Goal: Communication & Community: Answer question/provide support

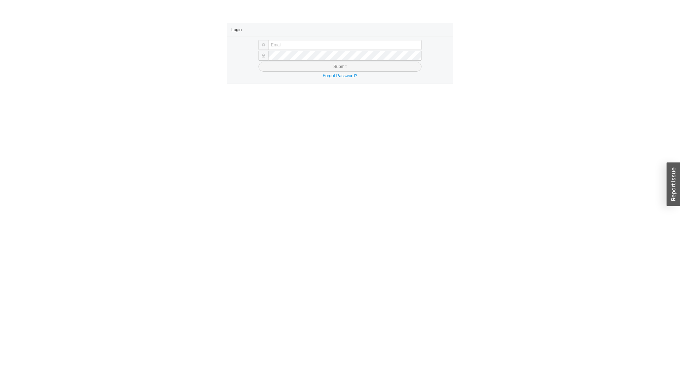
type input "chayaa@qualitybath.com"
click at [354, 65] on button "Submit" at bounding box center [340, 67] width 163 height 10
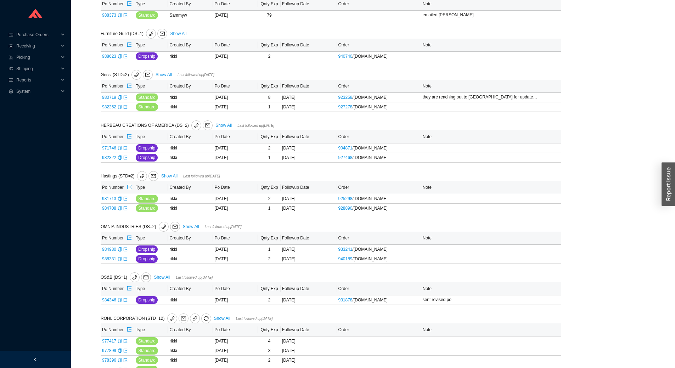
scroll to position [142, 0]
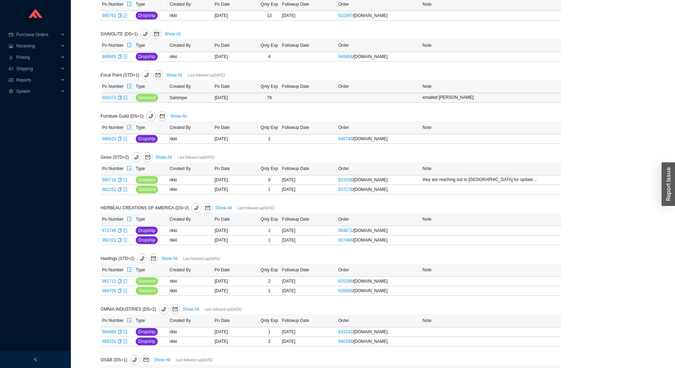
click at [113, 96] on link "988373" at bounding box center [109, 97] width 14 height 5
type input "988373"
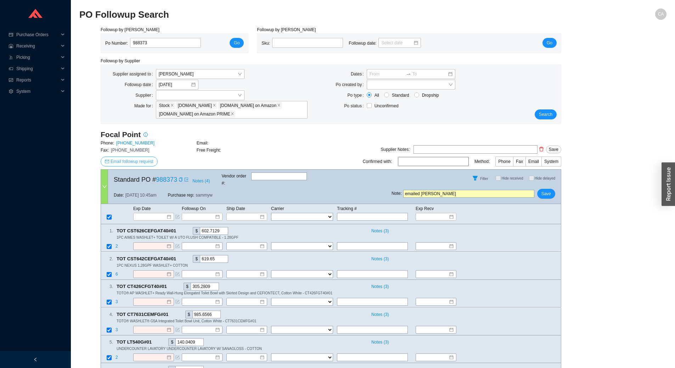
click at [129, 161] on span "Email followup request" at bounding box center [132, 161] width 43 height 7
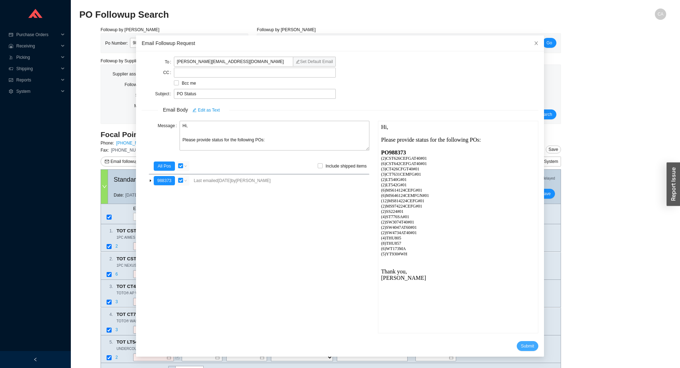
click at [517, 350] on button "Submit" at bounding box center [528, 346] width 22 height 10
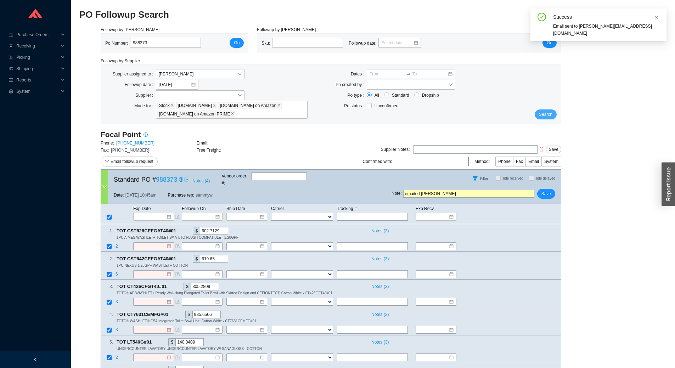
click at [550, 113] on span "Search" at bounding box center [545, 114] width 13 height 7
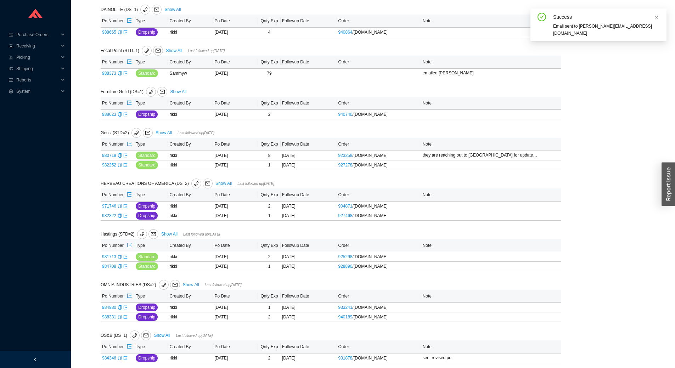
scroll to position [177, 0]
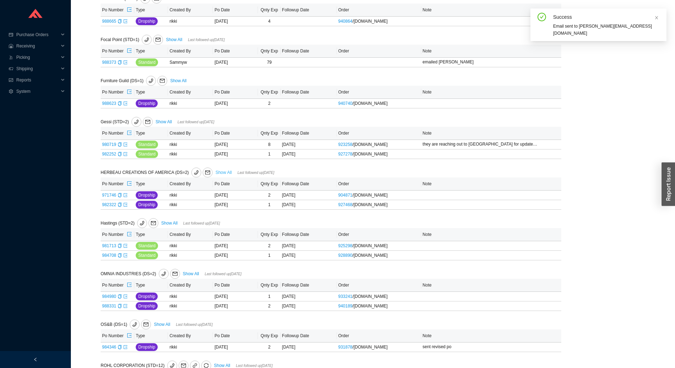
click at [220, 173] on link "Show All" at bounding box center [223, 172] width 16 height 5
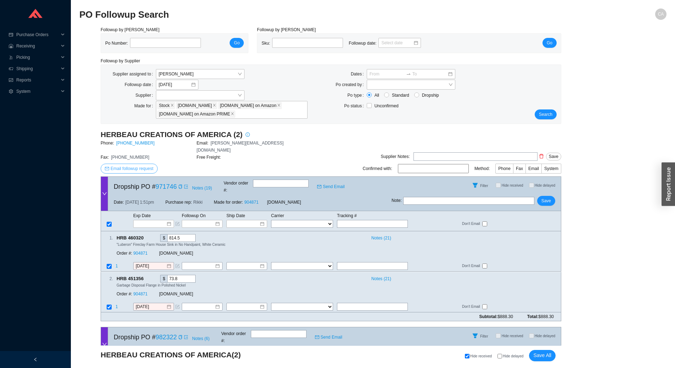
click at [135, 165] on span "Email followup request" at bounding box center [132, 168] width 43 height 7
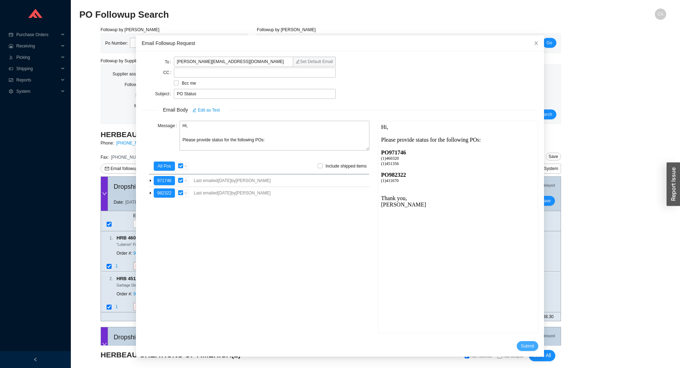
click at [517, 344] on button "Submit" at bounding box center [528, 346] width 22 height 10
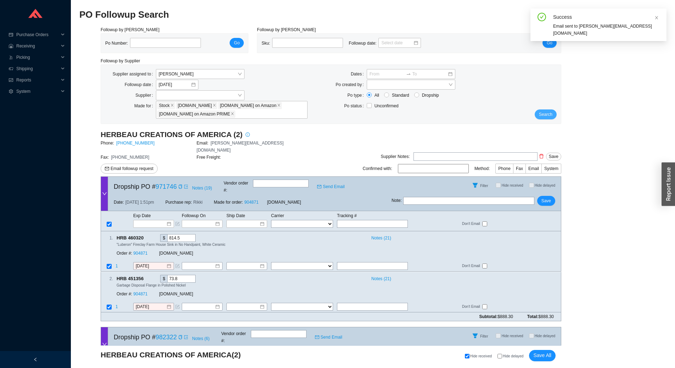
click at [542, 116] on span "Search" at bounding box center [545, 114] width 13 height 7
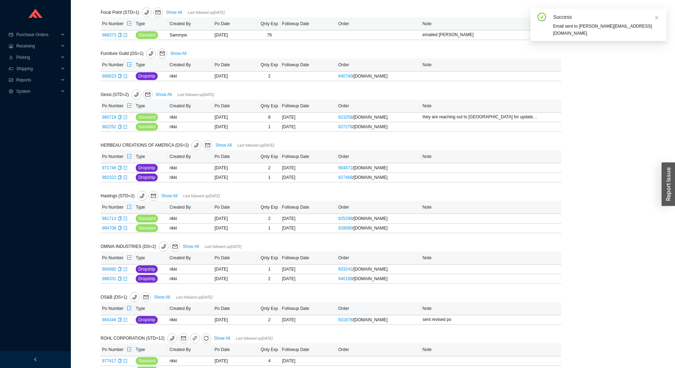
scroll to position [213, 0]
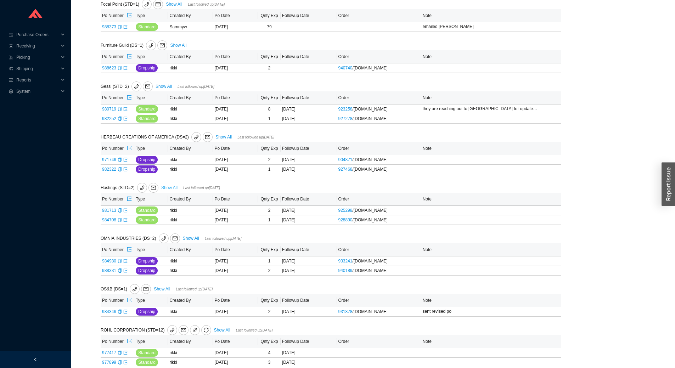
click at [168, 189] on link "Show All" at bounding box center [169, 187] width 16 height 5
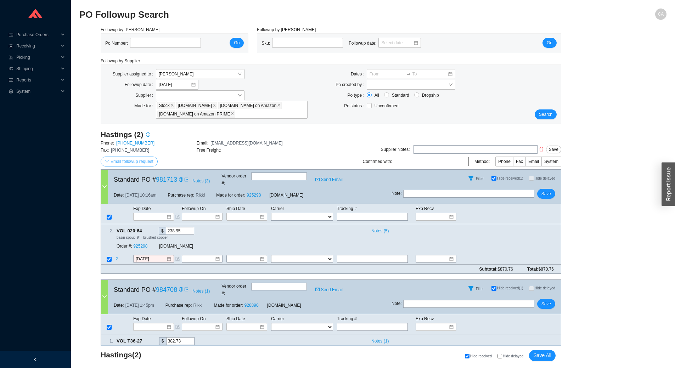
click at [138, 162] on span "Email followup request" at bounding box center [132, 161] width 43 height 7
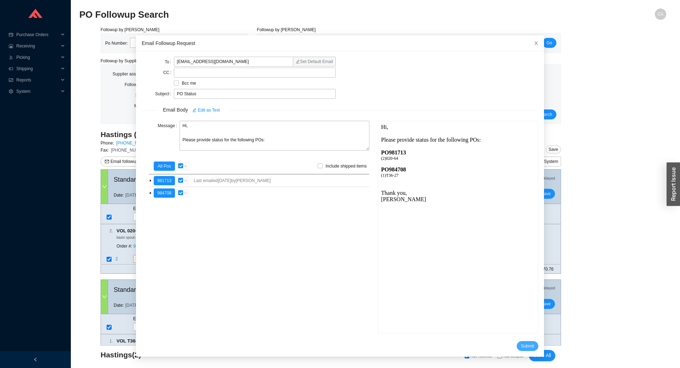
click at [526, 348] on button "Submit" at bounding box center [528, 346] width 22 height 10
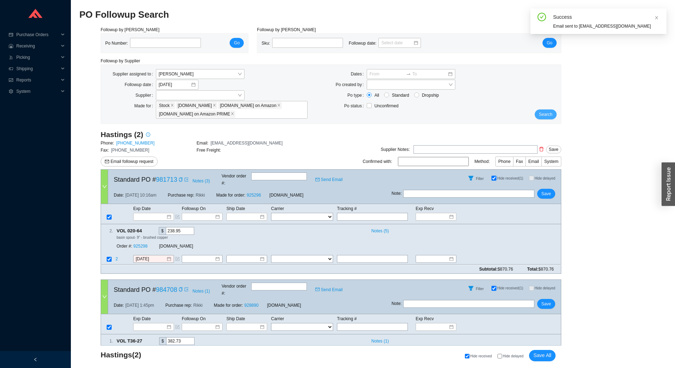
click at [552, 114] on button "Search" at bounding box center [546, 115] width 22 height 10
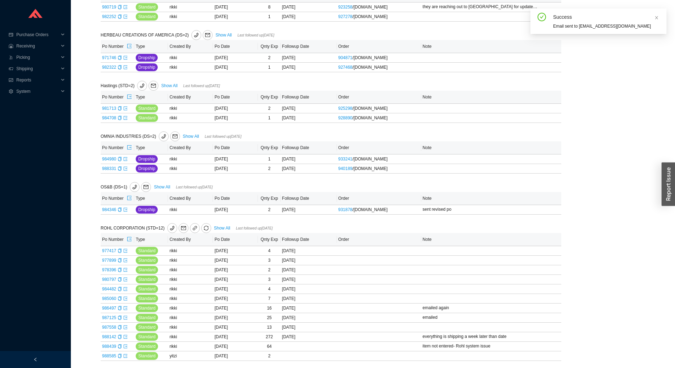
scroll to position [319, 0]
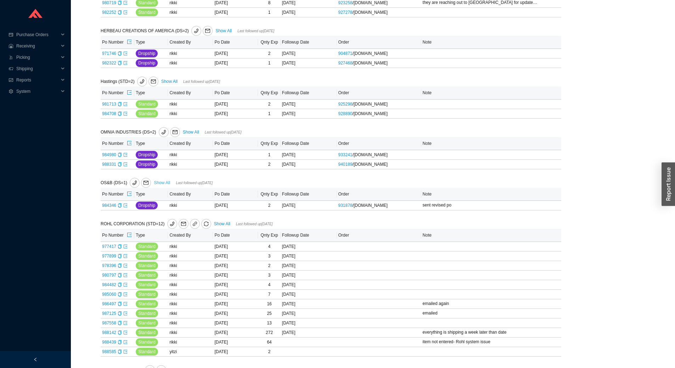
click at [163, 184] on link "Show All" at bounding box center [162, 182] width 16 height 5
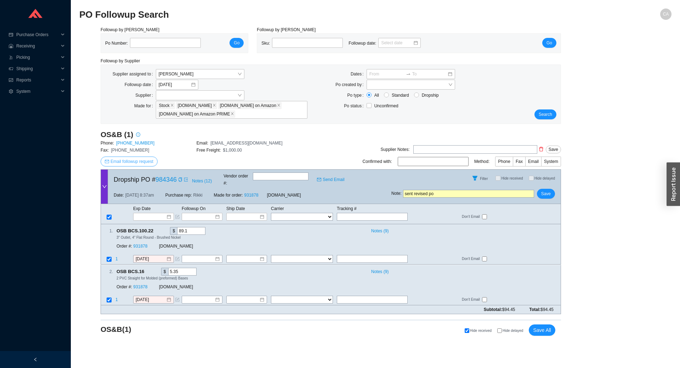
click at [145, 160] on span "Email followup request" at bounding box center [132, 161] width 43 height 7
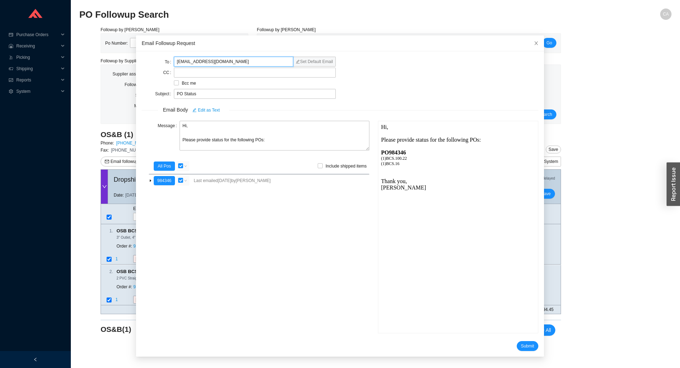
click at [247, 63] on input "customerservice@osb.ca" at bounding box center [233, 62] width 119 height 10
click at [236, 72] on label at bounding box center [255, 73] width 162 height 10
click at [180, 72] on input at bounding box center [177, 73] width 5 height 8
type input "greg@osbplumbing.com"
click at [521, 345] on span "Submit" at bounding box center [527, 346] width 13 height 7
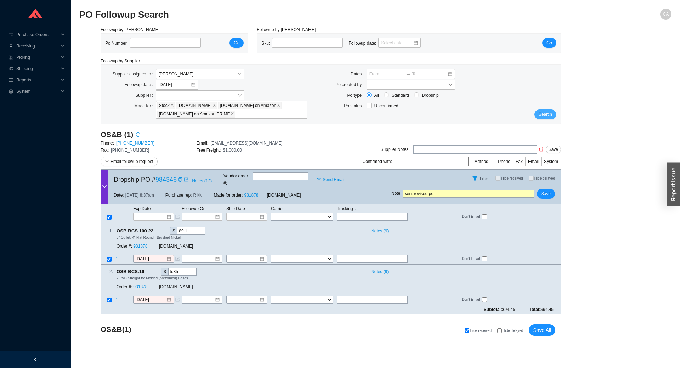
click at [551, 116] on span "Search" at bounding box center [545, 114] width 13 height 7
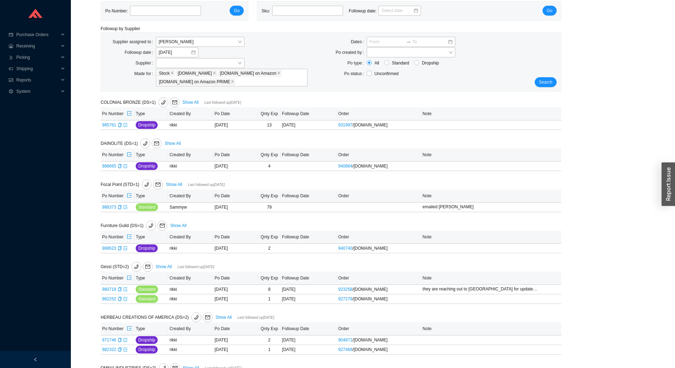
scroll to position [35, 0]
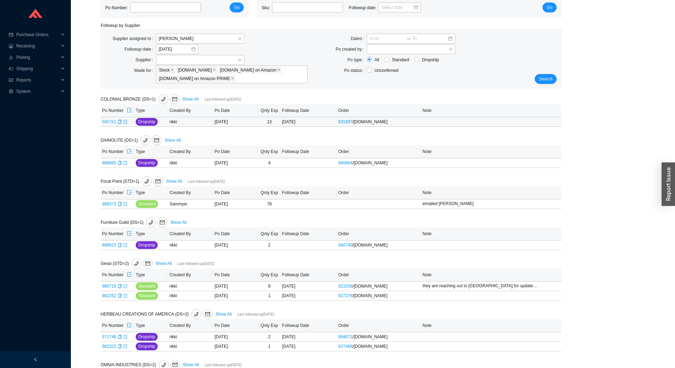
click at [106, 122] on link "985761" at bounding box center [109, 121] width 14 height 5
type input "985761"
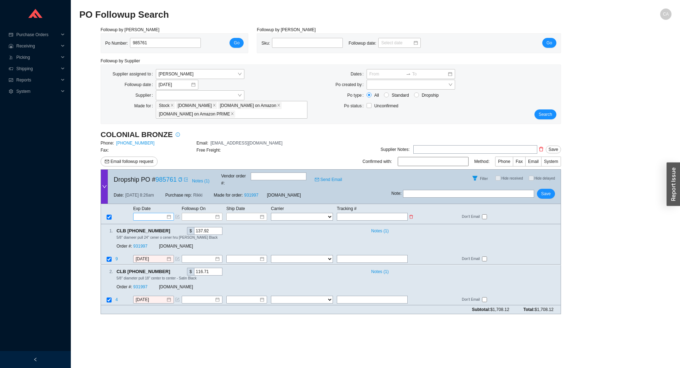
click at [159, 213] on input at bounding box center [151, 216] width 30 height 7
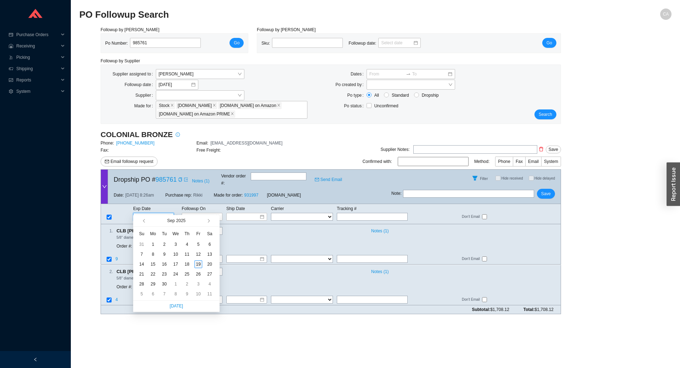
type input "9/19/2025"
click at [200, 263] on div "19" at bounding box center [199, 264] width 8 height 8
type input "9/19/2025"
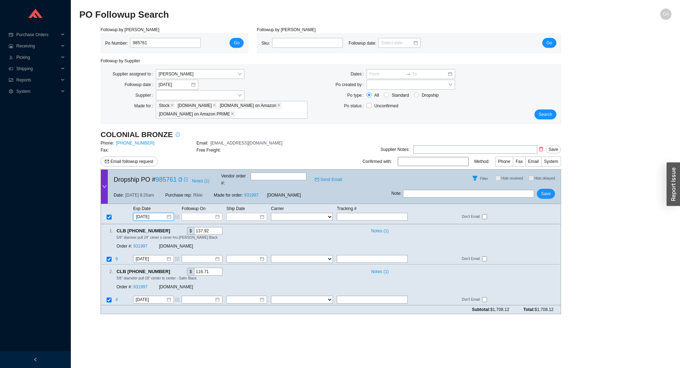
click at [431, 190] on input "text" at bounding box center [468, 194] width 131 height 8
click at [407, 190] on input "they will email tracking" at bounding box center [468, 194] width 131 height 8
type input "Nick will email tracking"
click at [544, 190] on span "Save" at bounding box center [547, 193] width 10 height 7
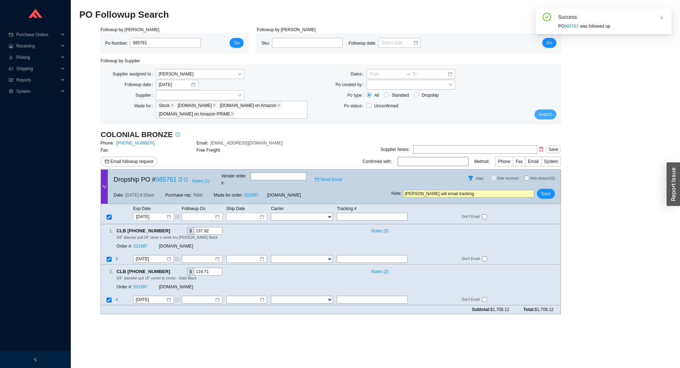
click at [543, 114] on span "Search" at bounding box center [545, 114] width 13 height 7
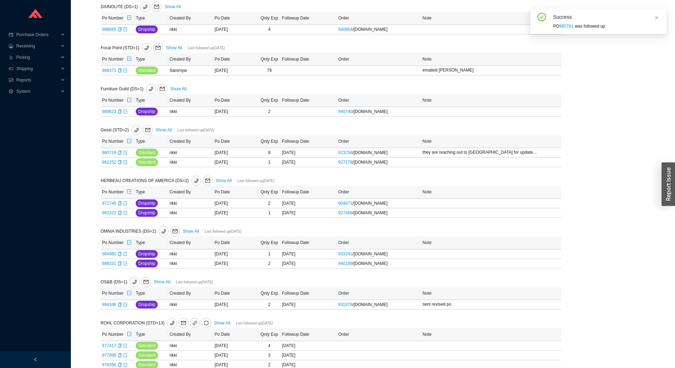
scroll to position [136, 0]
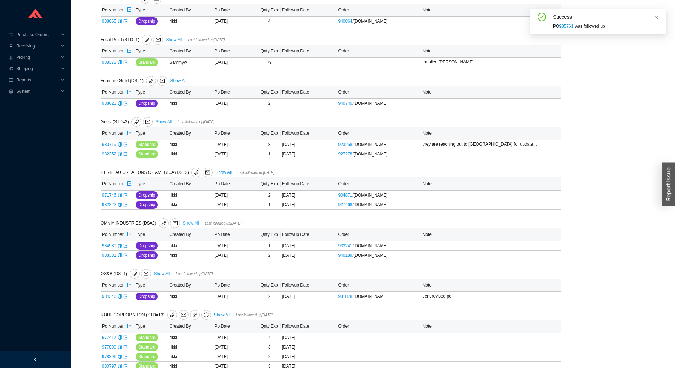
click at [188, 225] on link "Show All" at bounding box center [191, 223] width 16 height 5
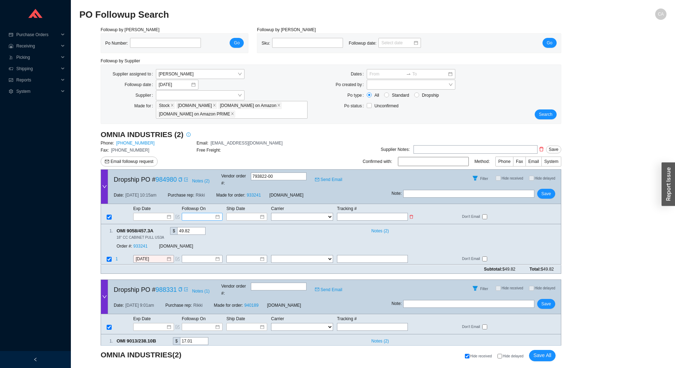
scroll to position [30, 0]
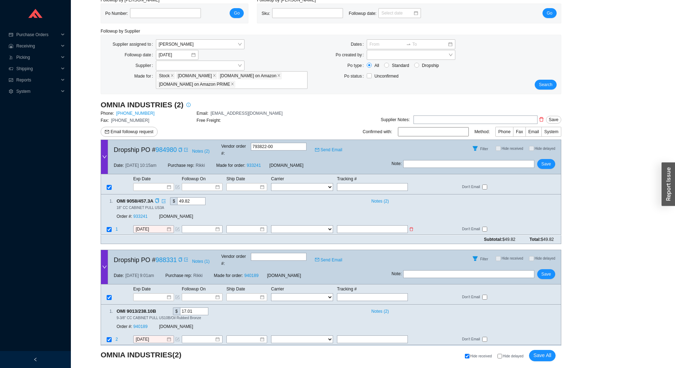
click at [348, 226] on input "text" at bounding box center [372, 230] width 71 height 8
type input "462846983953"
click at [276, 226] on select "FedEx UPS ---------------- 2 Day Transportation INC A&B Freight A. Duie Pyle AA…" at bounding box center [302, 230] width 62 height 8
select select "1"
click at [271, 226] on select "FedEx UPS ---------------- 2 Day Transportation INC A&B Freight A. Duie Pyle AA…" at bounding box center [302, 230] width 62 height 8
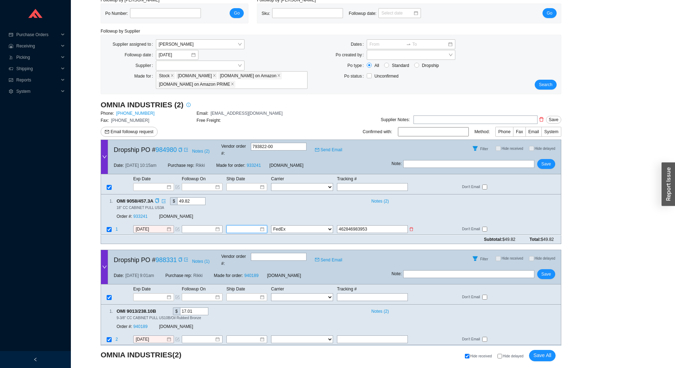
click at [243, 226] on input at bounding box center [244, 229] width 30 height 7
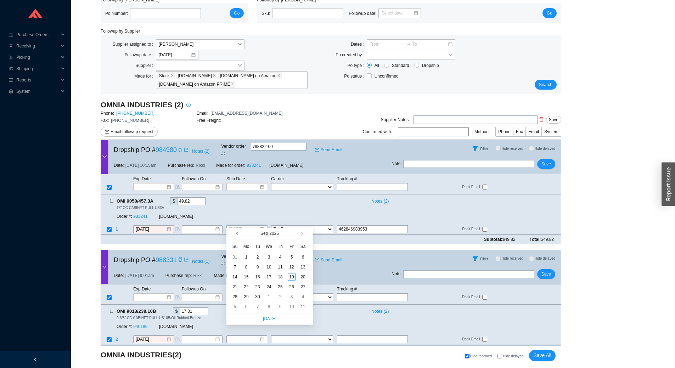
type input "9/19/2025"
click at [292, 280] on div "19" at bounding box center [292, 277] width 8 height 8
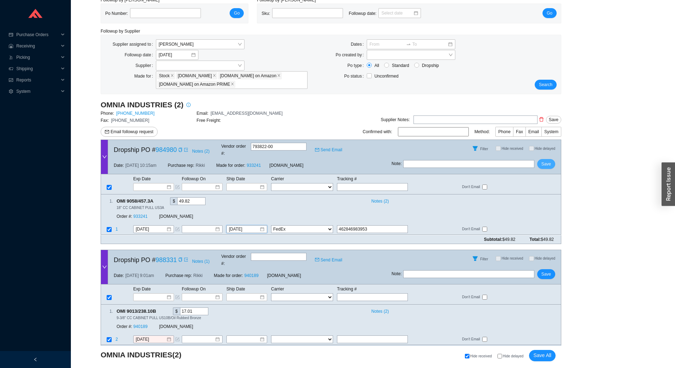
click at [549, 161] on span "Save" at bounding box center [547, 164] width 10 height 7
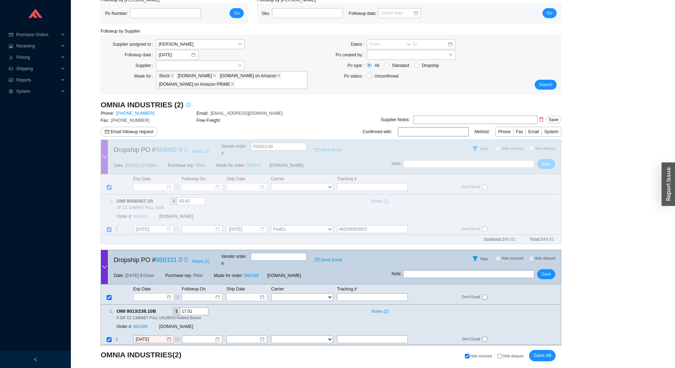
scroll to position [0, 0]
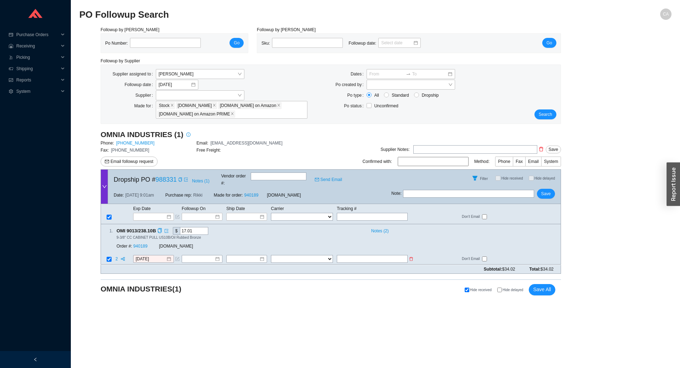
click at [155, 255] on td "9/18/2025" at bounding box center [157, 260] width 49 height 10
click at [161, 256] on input "9/18/2025" at bounding box center [151, 259] width 30 height 7
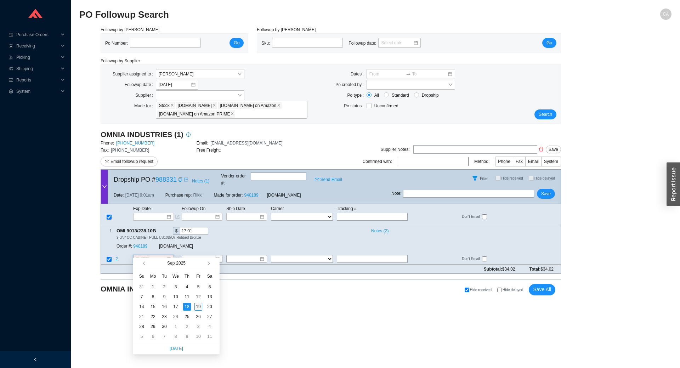
type input "9/19/2025"
click at [197, 309] on div "19" at bounding box center [199, 307] width 8 height 8
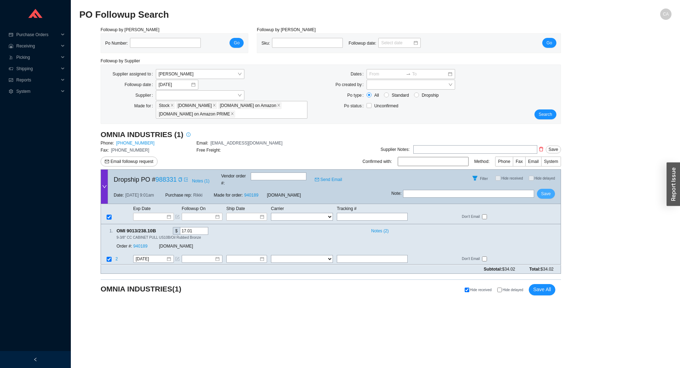
click at [547, 189] on button "Save" at bounding box center [546, 194] width 18 height 10
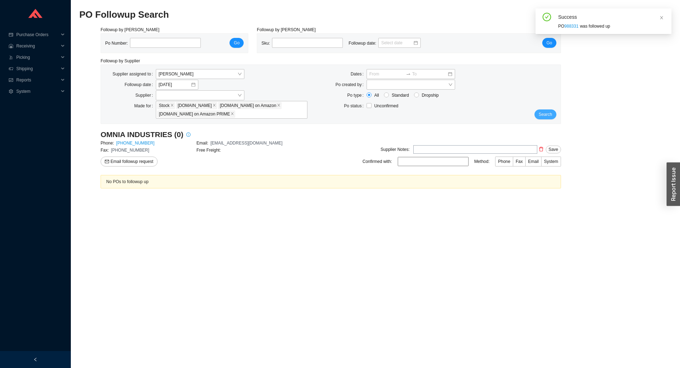
click at [554, 115] on button "Search" at bounding box center [546, 115] width 22 height 10
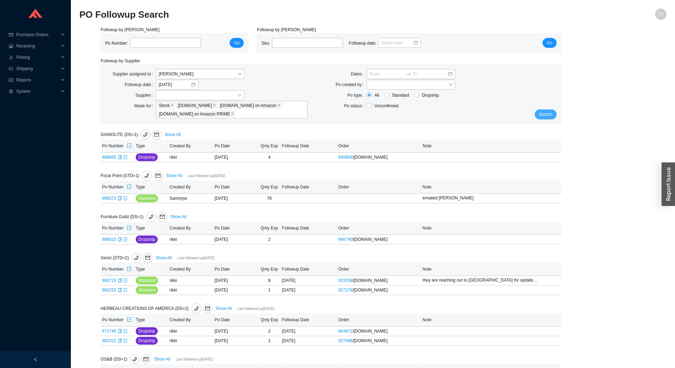
click at [548, 114] on span "Search" at bounding box center [545, 114] width 13 height 7
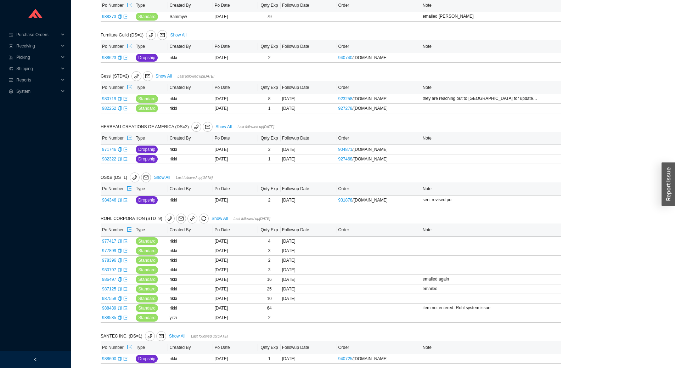
scroll to position [142, 0]
click at [163, 77] on link "Show All" at bounding box center [164, 75] width 16 height 5
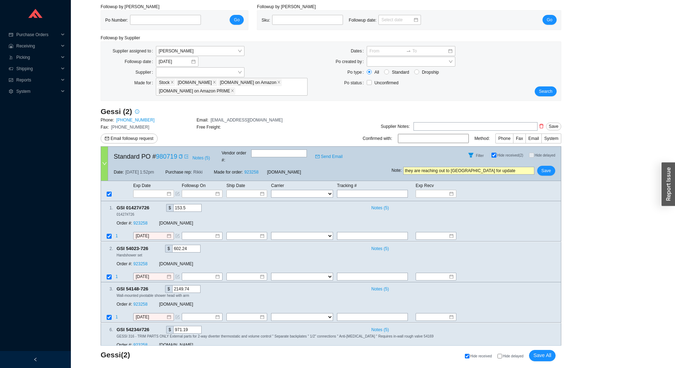
scroll to position [35, 0]
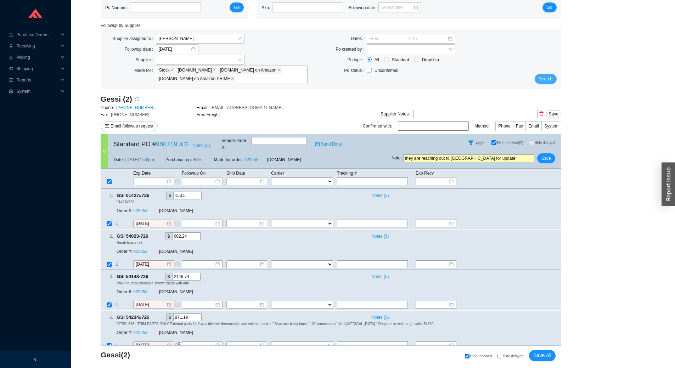
click at [552, 79] on button "Search" at bounding box center [546, 79] width 22 height 10
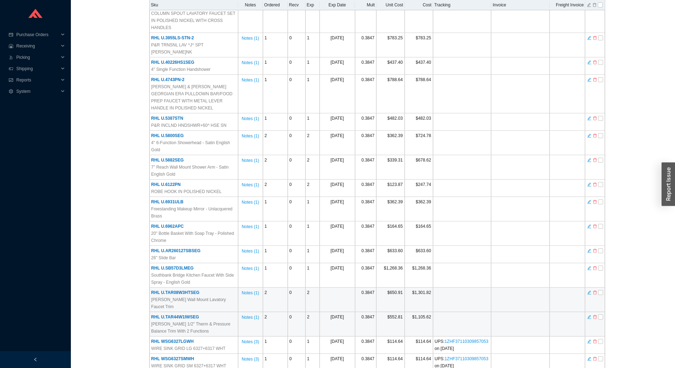
scroll to position [762, 0]
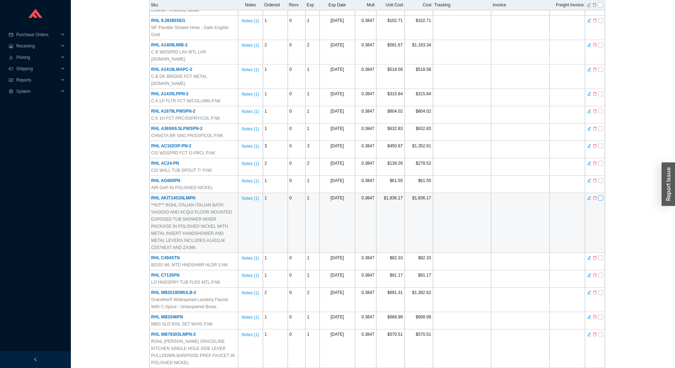
click at [599, 196] on input "checkbox" at bounding box center [600, 198] width 5 height 5
checkbox input "true"
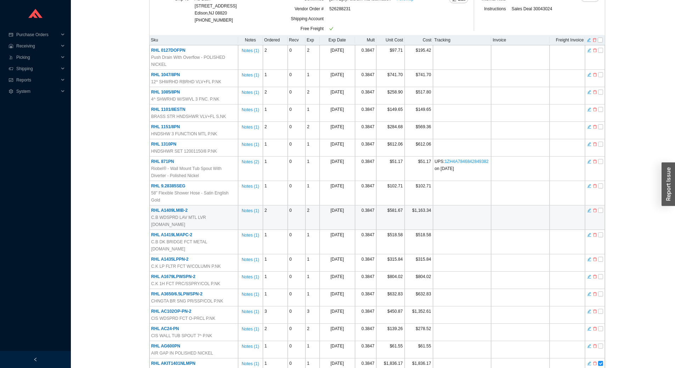
scroll to position [0, 0]
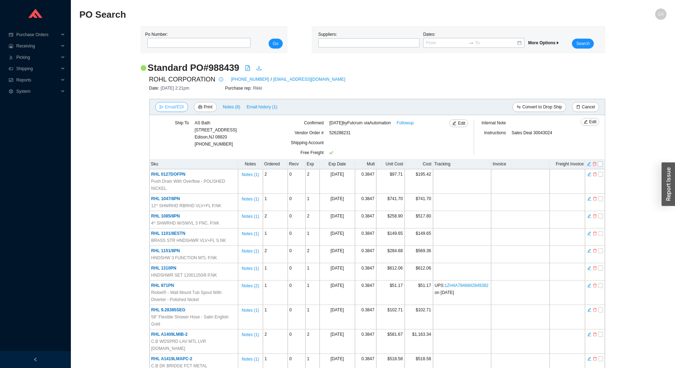
click at [174, 106] on span "Email/EDI" at bounding box center [174, 106] width 19 height 7
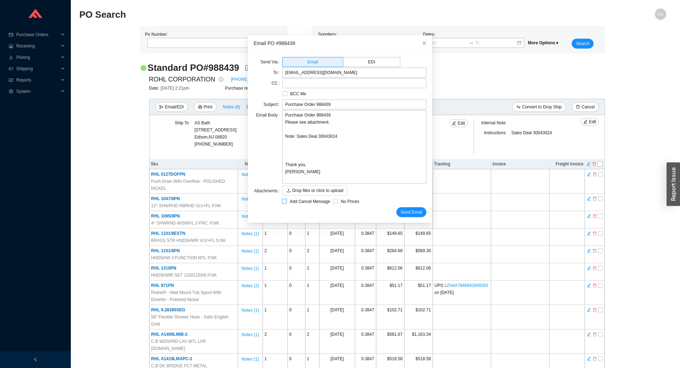
click at [283, 202] on input "Add Cancel Message" at bounding box center [284, 201] width 5 height 5
checkbox input "true"
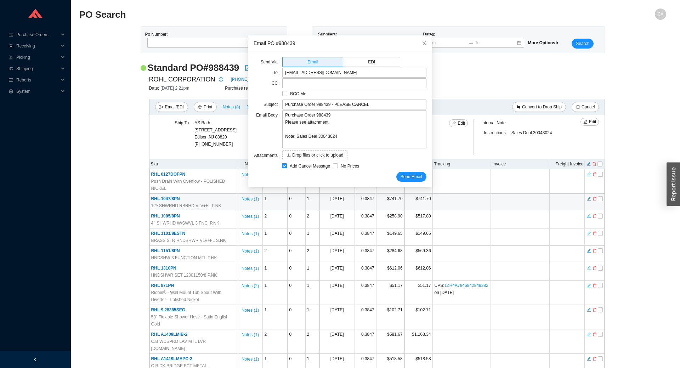
type input "Purchase Order 988439 - PLEASE CANCEL"
type textarea "Please cancel and confirm via email. Thank you, Chaya"
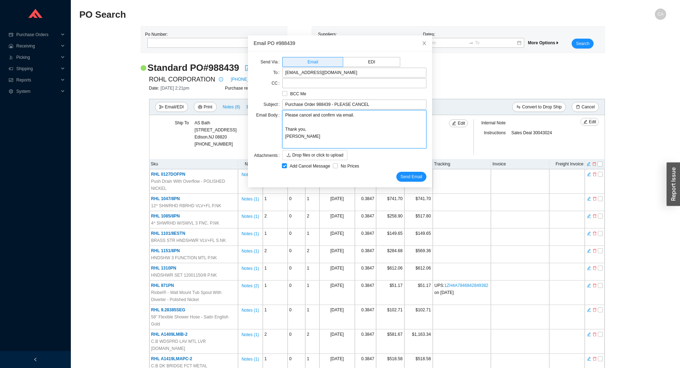
click at [309, 114] on textarea "Please cancel and confirm via email. Thank you, Chaya" at bounding box center [354, 129] width 144 height 38
click at [308, 117] on textarea "Please cancel and confirm via email. Thank you, Chaya" at bounding box center [354, 129] width 144 height 38
type textarea "Please cancel iand confirm via email. Thank you, Chaya"
type textarea "Please cancel itand confirm via email. Thank you, Chaya"
type textarea "Please cancel iteand confirm via email. Thank you, Chaya"
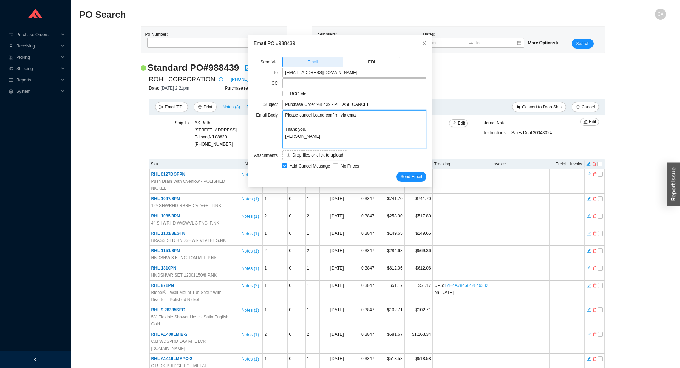
type textarea "Please cancel itemand confirm via email. Thank you, Chaya"
type textarea "Please cancel item and confirm via email. Thank you, Chaya"
paste textarea "AKIT1401NLMPN"
type textarea "Please cancel item AKIT1401NLMPNand confirm via email. Thank you, Chaya"
type textarea "Please cancel item AKIT1401NLMPN and confirm via email. Thank you, Chaya"
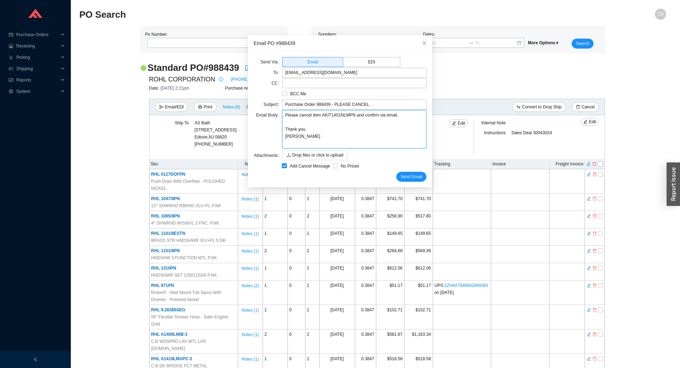
type textarea "Please cancel item AKIT1401NLMPN fand confirm via email. Thank you, Chaya"
type textarea "Please cancel item AKIT1401NLMPN frand confirm via email. Thank you, Chaya"
type textarea "Please cancel item AKIT1401NLMPN froand confirm via email. Thank you, Chaya"
type textarea "Please cancel item AKIT1401NLMPN fromand confirm via email. Thank you, Chaya"
type textarea "Please cancel item AKIT1401NLMPN from and confirm via email. Thank you, Chaya"
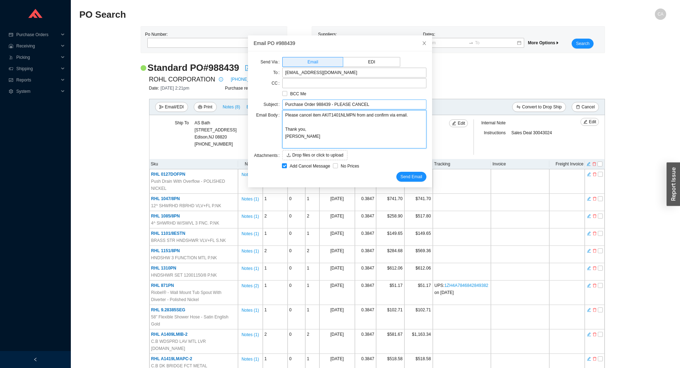
type textarea "Please cancel item AKIT1401NLMPN from and confirm via email. Thank you, Chaya"
drag, startPoint x: 325, startPoint y: 106, endPoint x: 259, endPoint y: 107, distance: 65.2
click at [259, 107] on div "Subject Purchase Order 988439 - PLEASE CANCEL" at bounding box center [340, 105] width 173 height 10
type input "- PLEASE CANCEL"
click at [361, 116] on textarea "Please cancel item AKIT1401NLMPN from and confirm via email. Thank you, Chaya" at bounding box center [354, 129] width 144 height 38
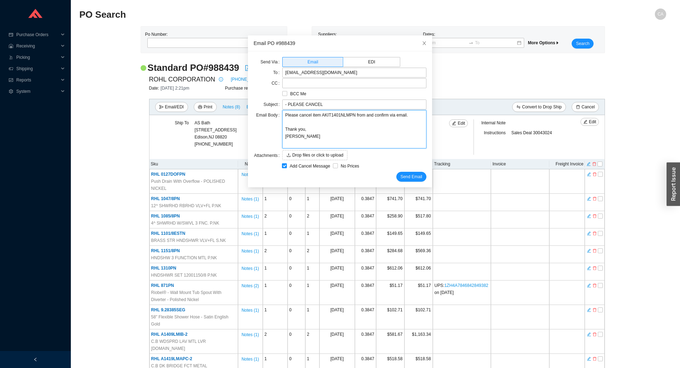
paste textarea "Purchase Order 988439"
type textarea "Please cancel item AKIT1401NLMPN from Purchase Order 988439and confirm via emai…"
type textarea "Please cancel item AKIT1401NLMPN from Purchase Order 988439 and confirm via ema…"
drag, startPoint x: 286, startPoint y: 103, endPoint x: 73, endPoint y: 132, distance: 214.9
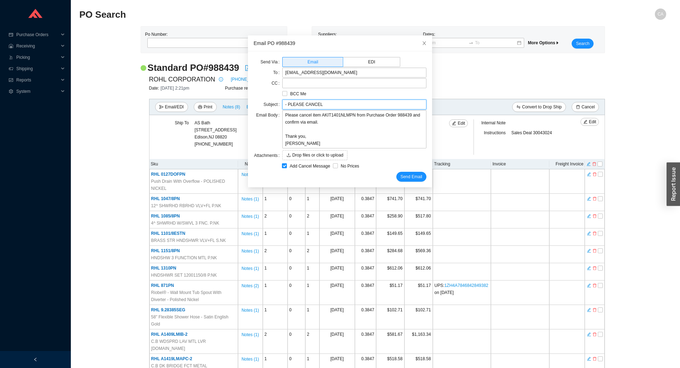
click at [73, 132] on body "Purchase Orders .warehouse_svg__a{fill:none;stroke:currentColor;stroke-linecap:…" at bounding box center [337, 184] width 675 height 368
type input "PLEASE CANCEL"
click at [325, 120] on textarea "Please cancel item AKIT1401NLMPN from Purchase Order 988439 and confirm via ema…" at bounding box center [354, 129] width 144 height 38
click at [410, 179] on span "Send Email" at bounding box center [412, 176] width 22 height 7
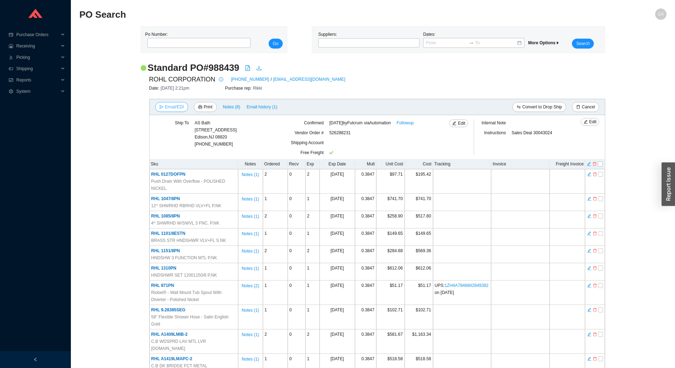
click at [174, 105] on span "Email/EDI" at bounding box center [174, 106] width 19 height 7
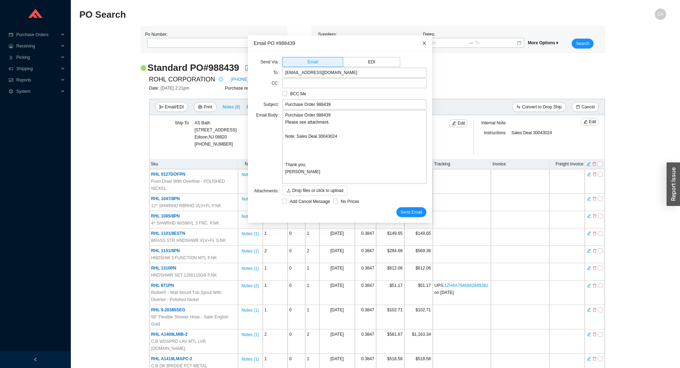
click at [422, 44] on icon "close" at bounding box center [424, 43] width 5 height 5
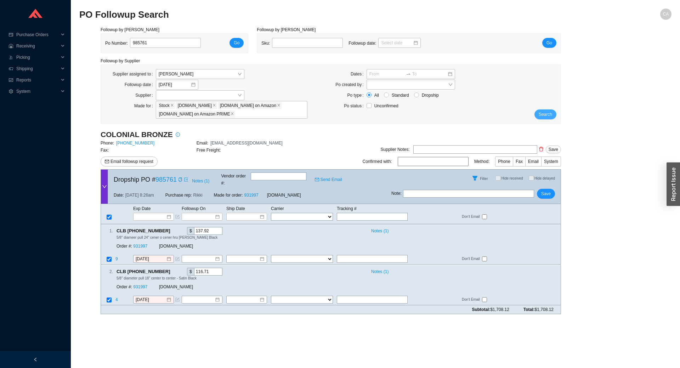
click at [546, 115] on span "Search" at bounding box center [545, 114] width 13 height 7
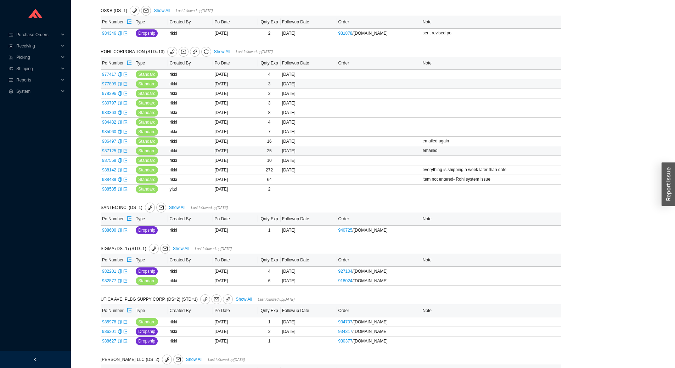
scroll to position [409, 0]
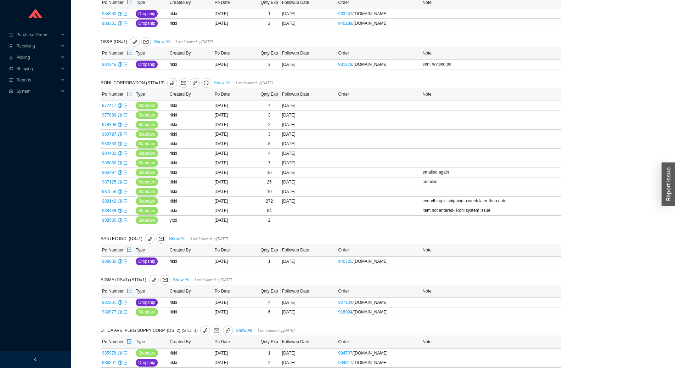
click at [223, 82] on link "Show All" at bounding box center [222, 82] width 16 height 5
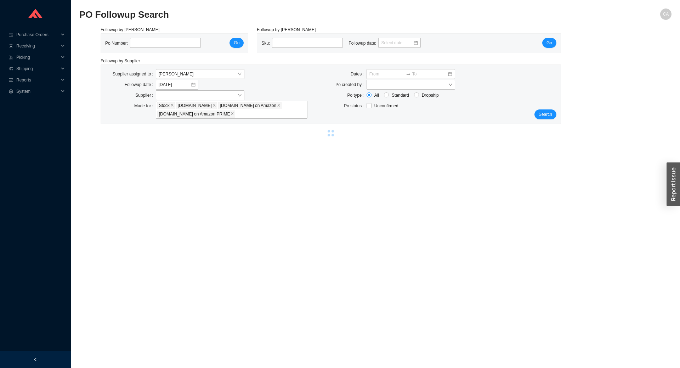
select select "2"
select select "10"
select select "2"
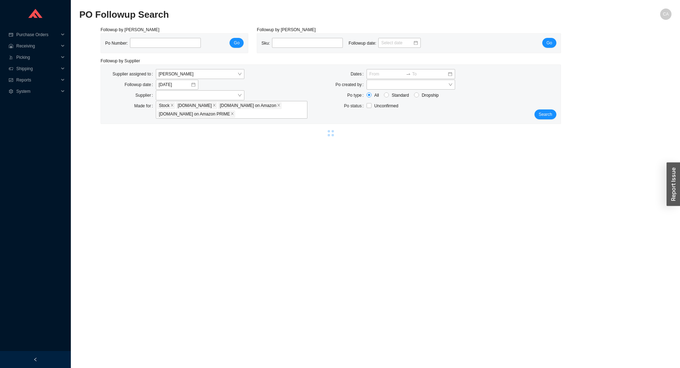
select select "2"
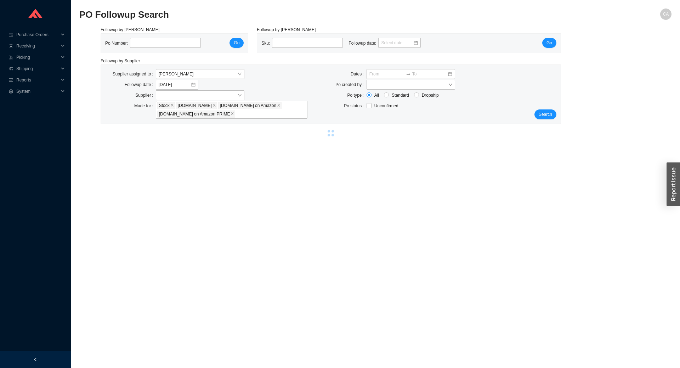
select select "2"
select select "5"
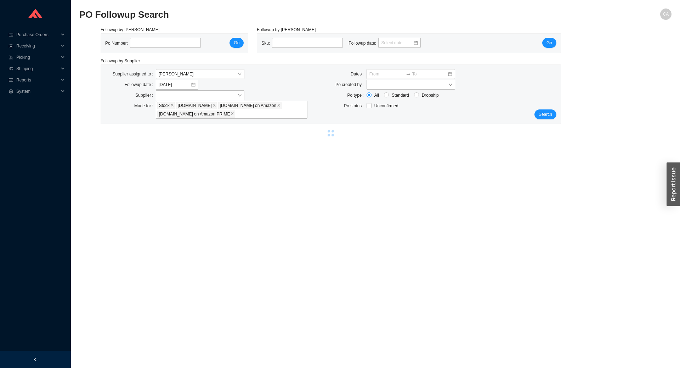
select select "5"
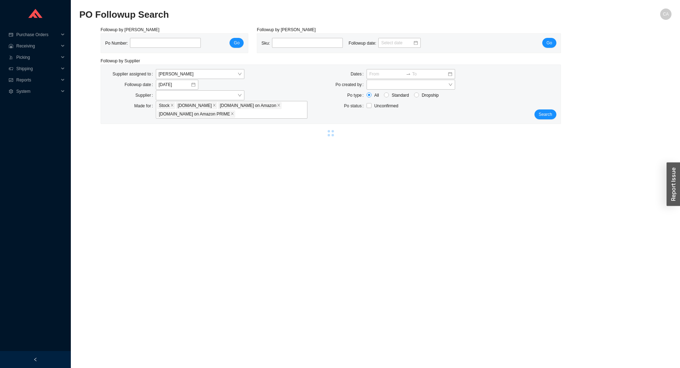
select select "5"
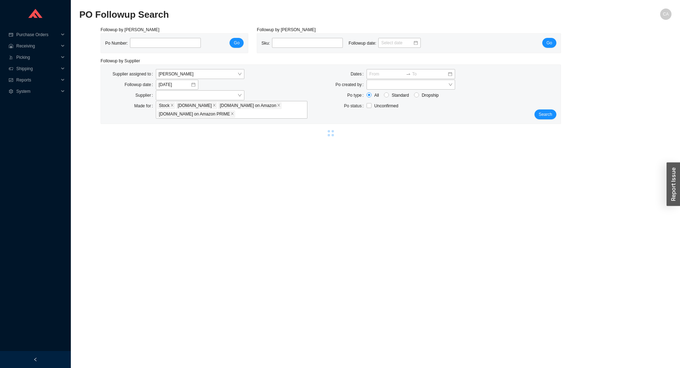
select select "5"
select select "2"
select select "10"
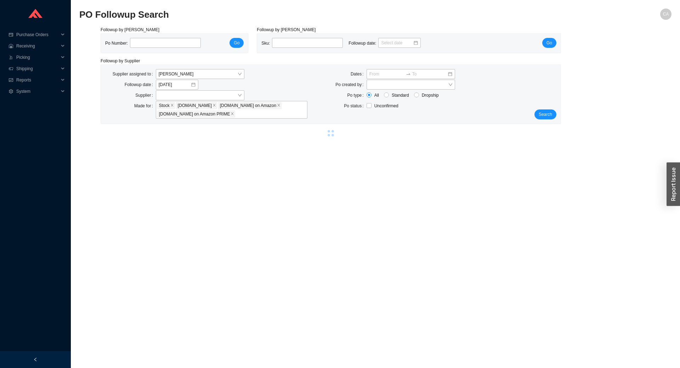
select select "5"
select select "10"
select select "5"
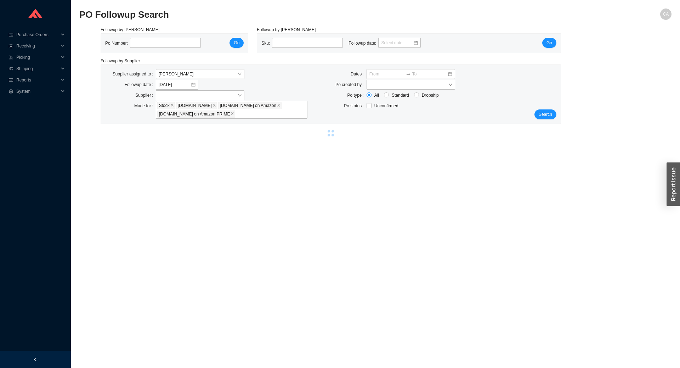
select select "5"
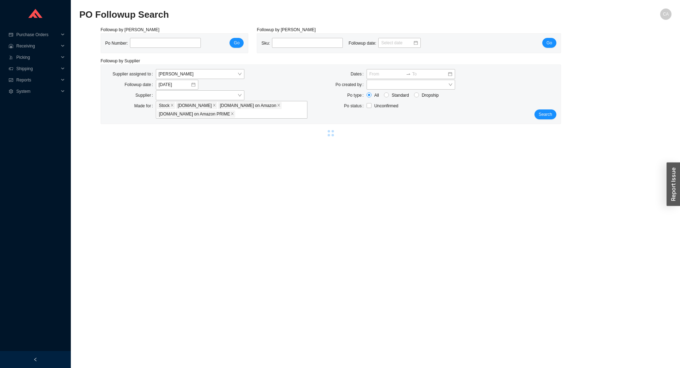
select select "5"
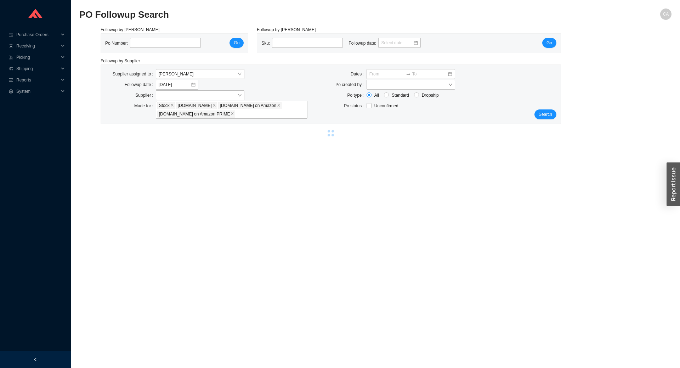
select select "5"
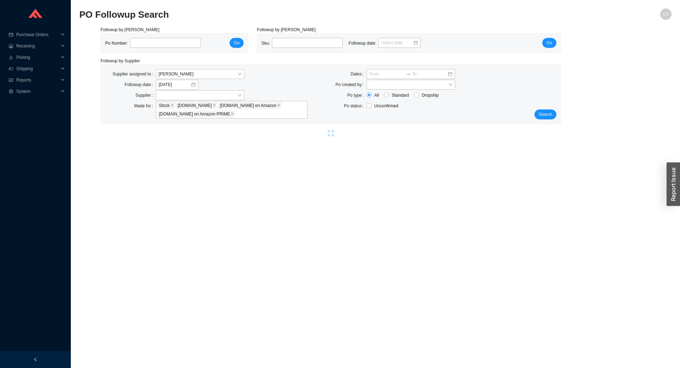
select select "5"
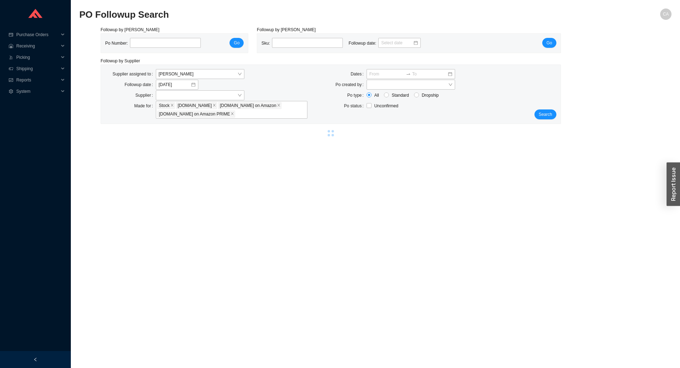
select select "5"
select select "10"
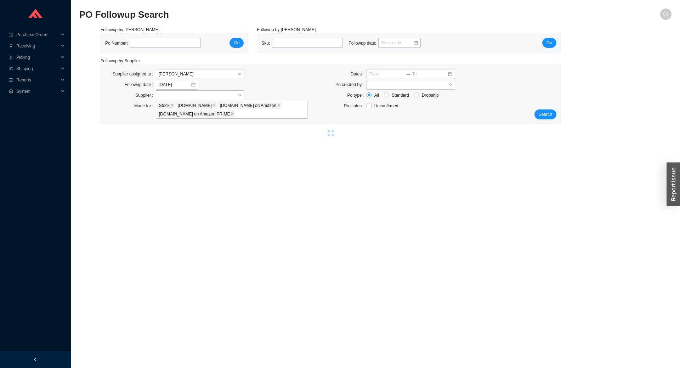
select select "5"
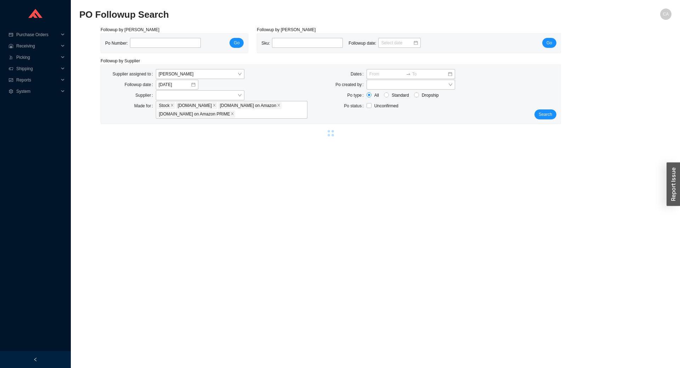
select select "1"
select select "2"
select select "5"
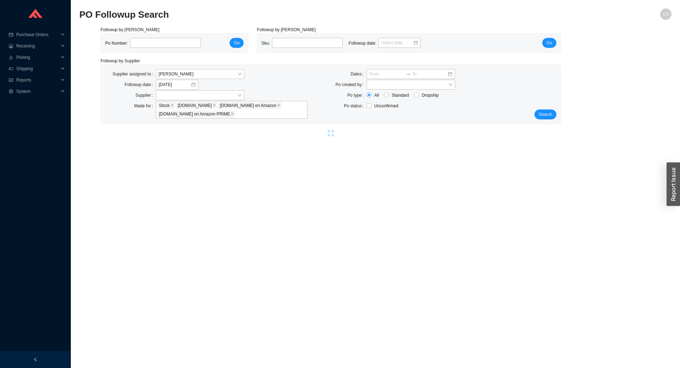
select select "5"
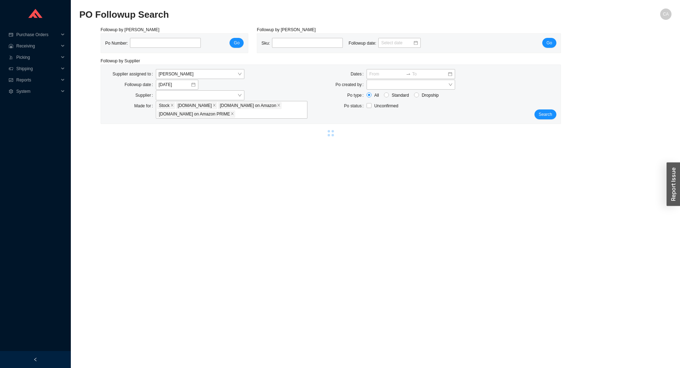
select select "5"
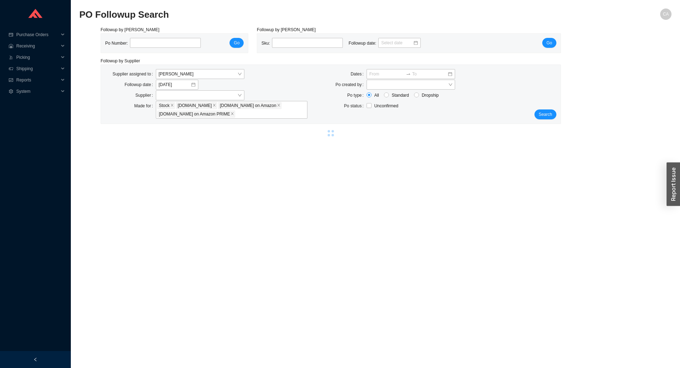
select select "10"
select select "2"
select select "5"
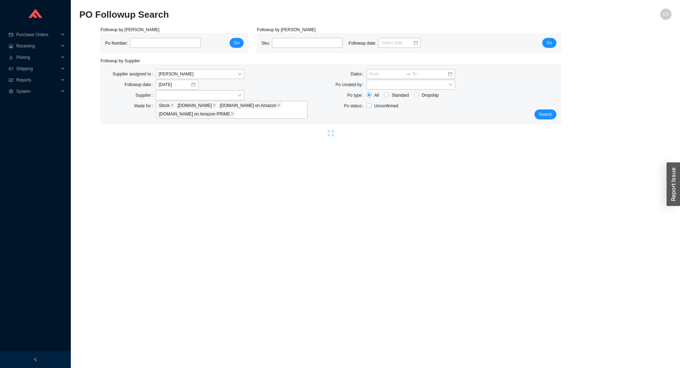
select select "5"
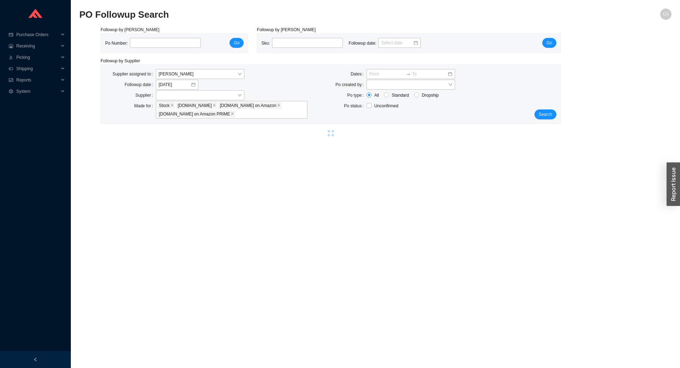
select select "10"
select select "5"
select select "2"
select select "5"
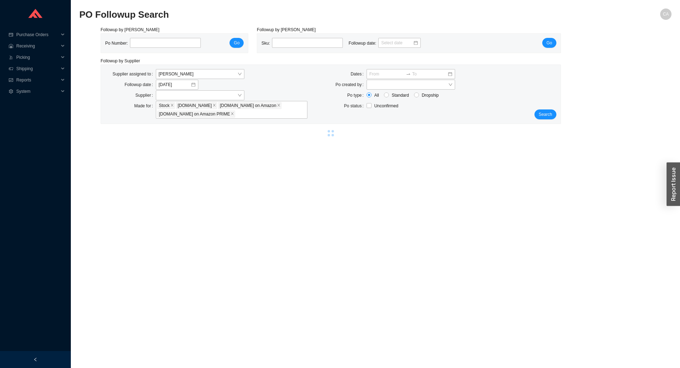
select select "2"
select select "5"
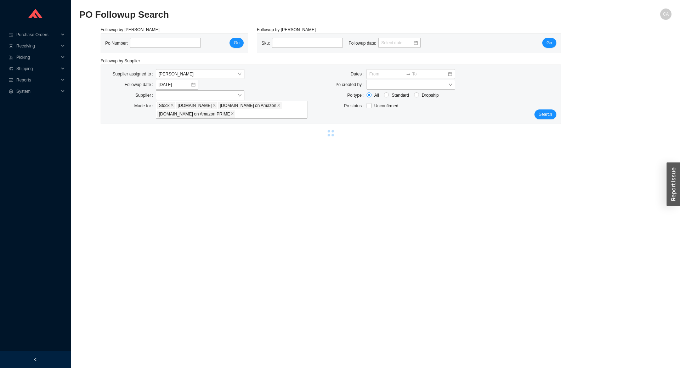
select select "5"
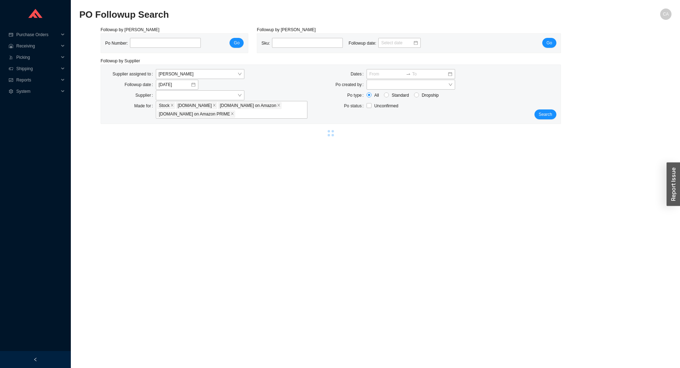
select select "5"
select select "2"
select select "5"
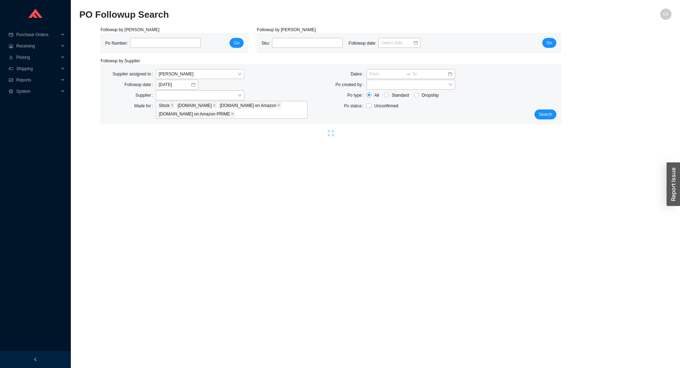
select select "5"
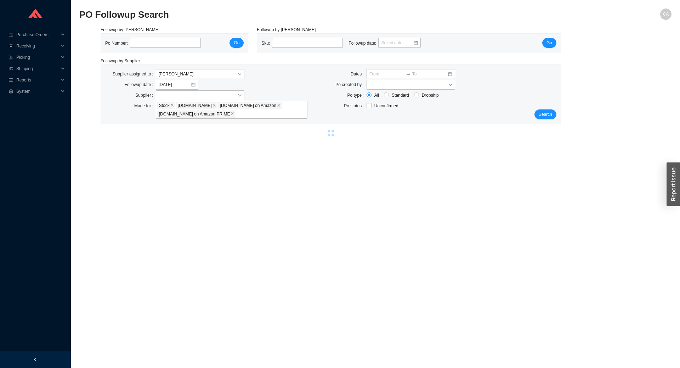
select select "5"
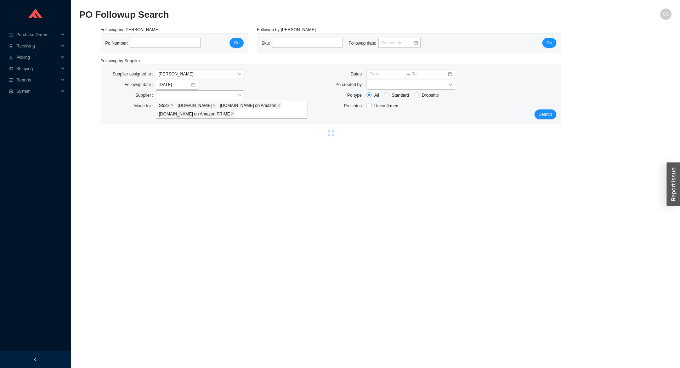
select select "5"
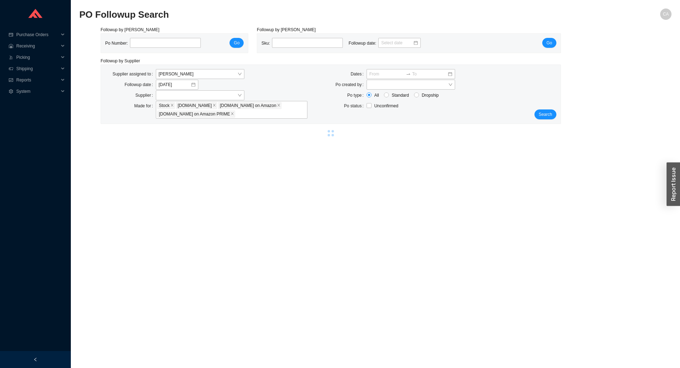
select select "5"
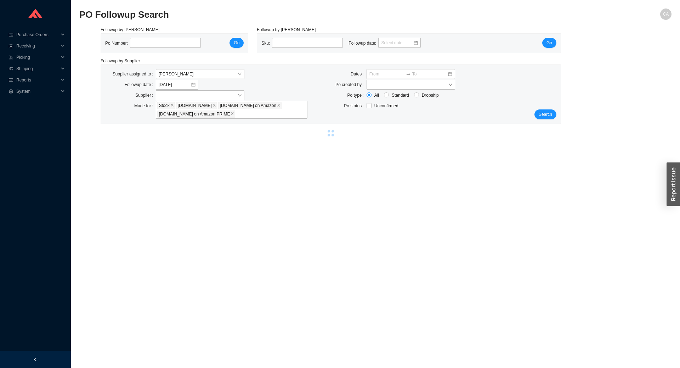
select select "5"
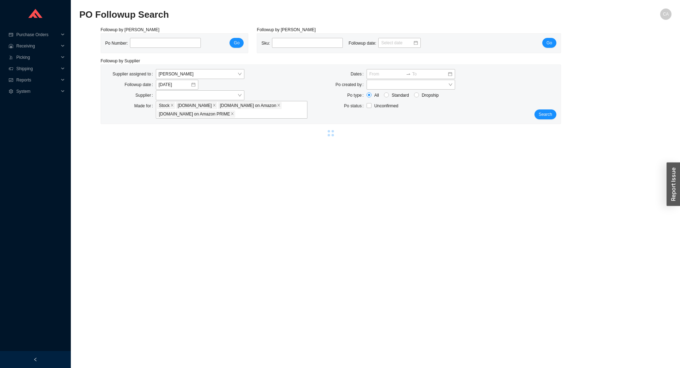
select select "5"
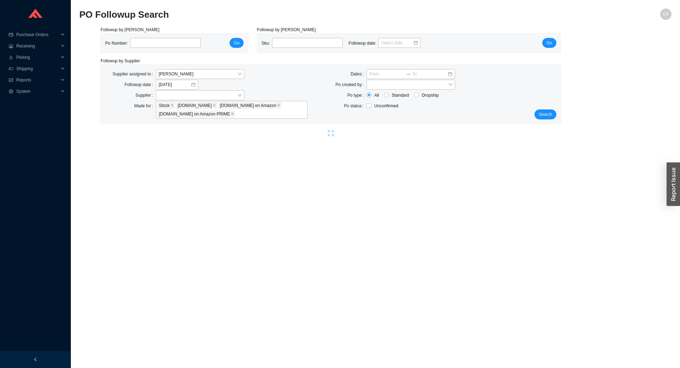
select select "5"
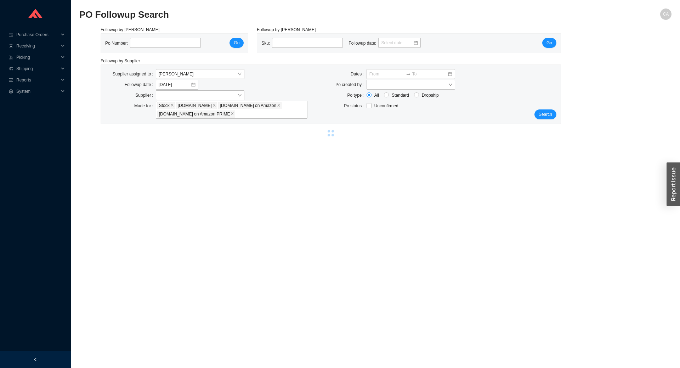
select select "5"
select select "1"
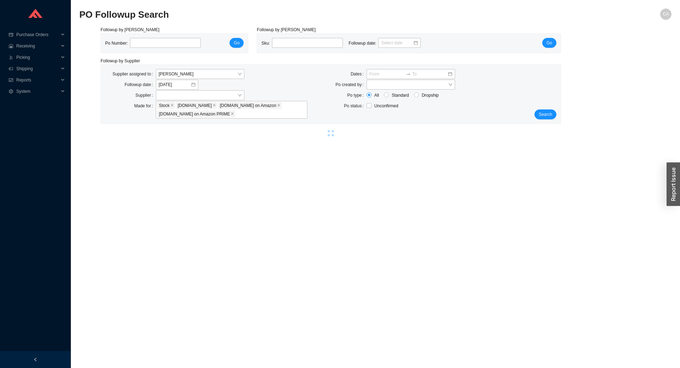
select select "5"
select select "10"
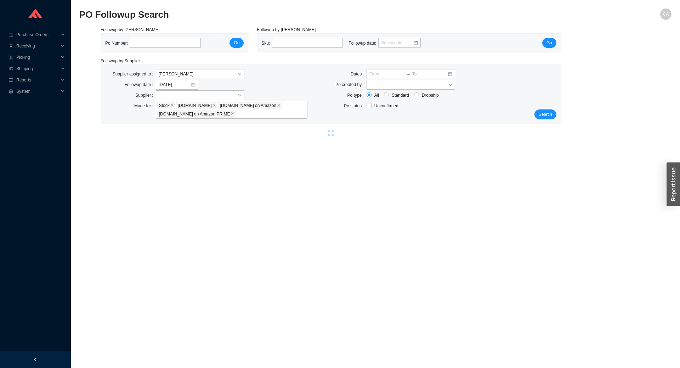
select select "10"
select select "2"
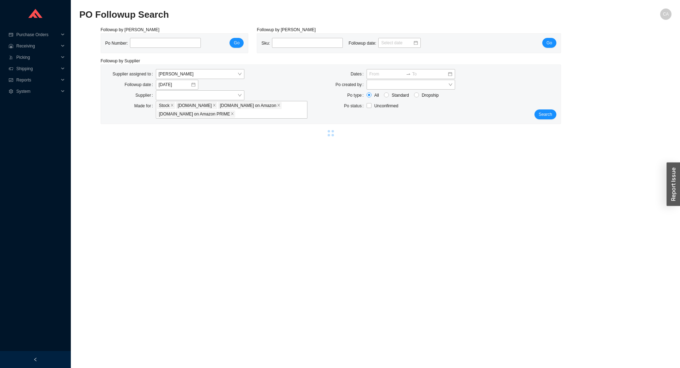
select select "2"
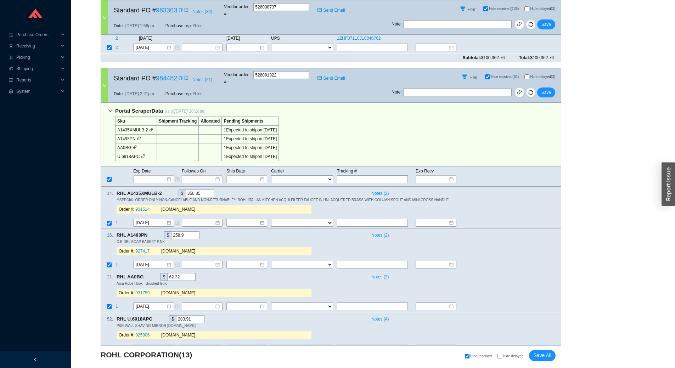
scroll to position [1382, 0]
click at [501, 357] on input "Hide delayed" at bounding box center [500, 356] width 5 height 5
checkbox input "true"
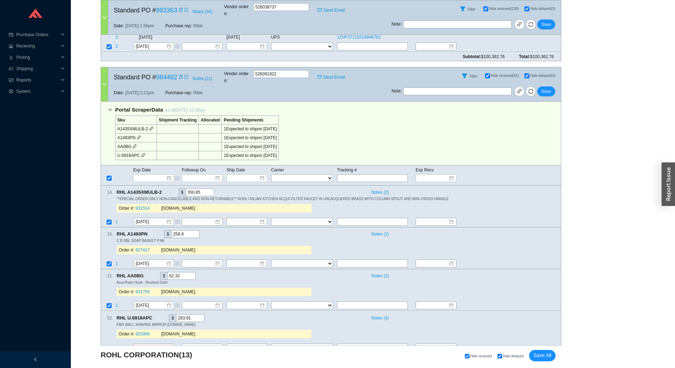
checkbox input "true"
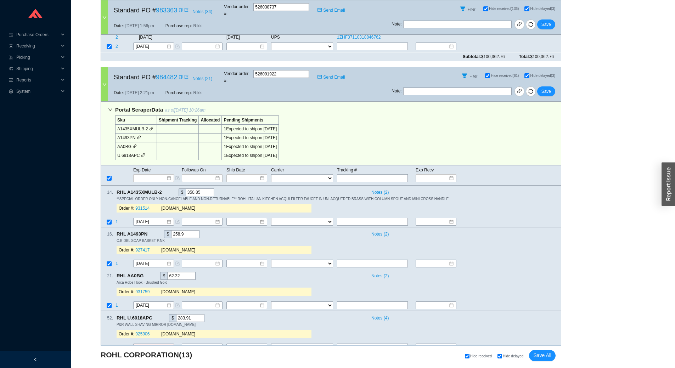
checkbox input "true"
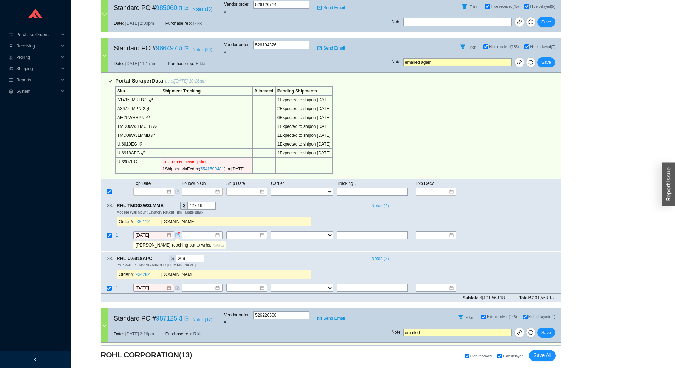
scroll to position [1154, 0]
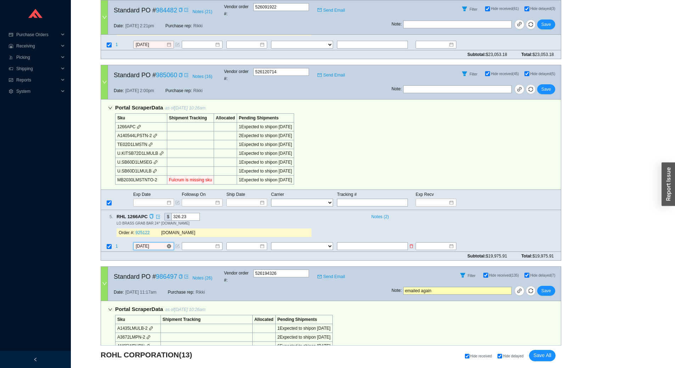
click at [156, 243] on input "[DATE]" at bounding box center [151, 246] width 30 height 7
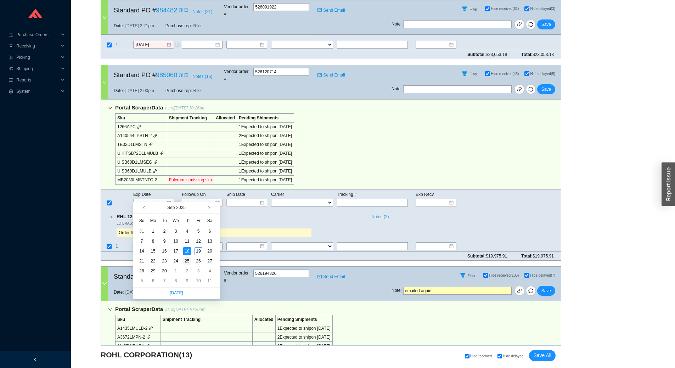
type input "9/25/2025"
click at [185, 261] on div "25" at bounding box center [187, 261] width 8 height 8
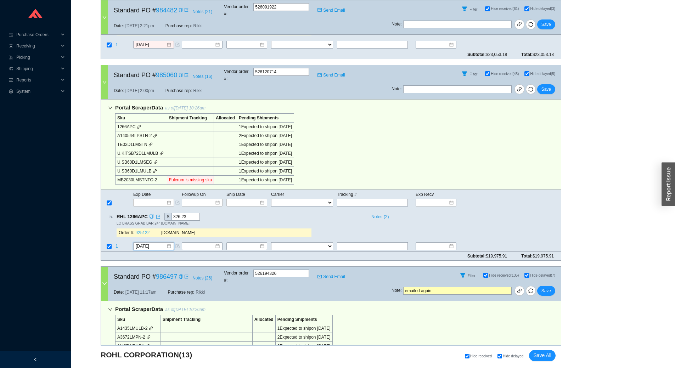
click at [140, 230] on link "925122" at bounding box center [142, 232] width 14 height 5
click at [180, 73] on icon "copy" at bounding box center [181, 75] width 4 height 4
click at [149, 214] on icon "copy" at bounding box center [151, 216] width 5 height 5
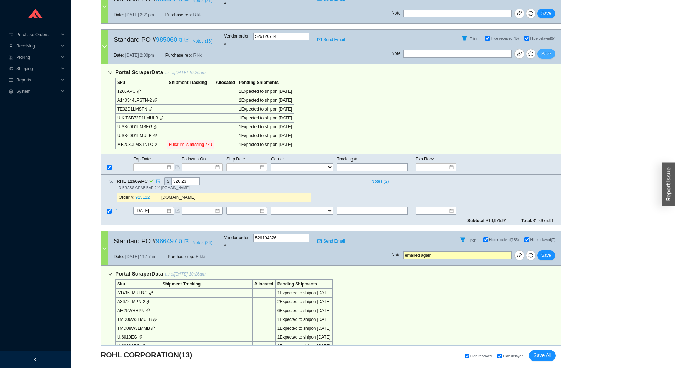
click at [544, 50] on span "Save" at bounding box center [547, 53] width 10 height 7
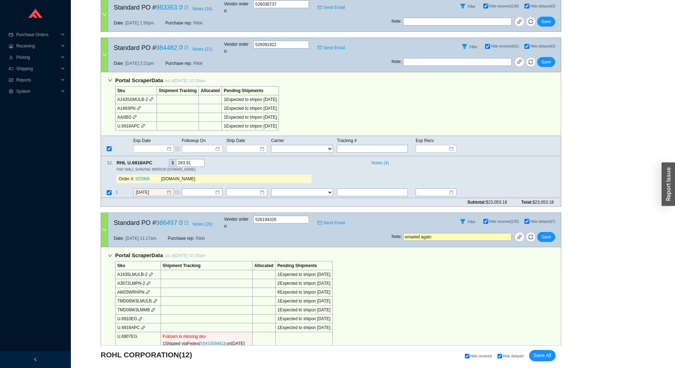
scroll to position [959, 0]
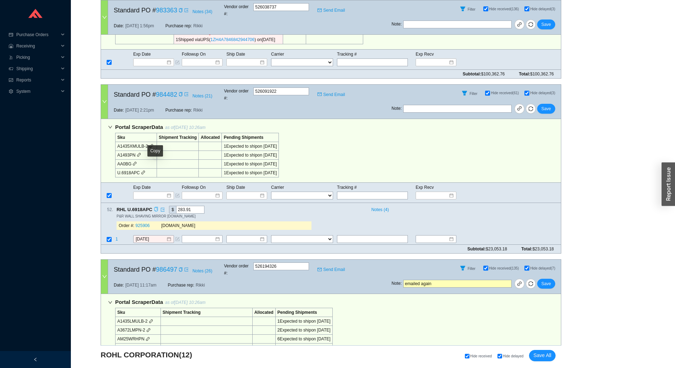
click at [156, 207] on icon "copy" at bounding box center [156, 209] width 5 height 5
click at [159, 235] on td "[DATE]" at bounding box center [157, 240] width 49 height 10
click at [161, 236] on input "[DATE]" at bounding box center [151, 239] width 30 height 7
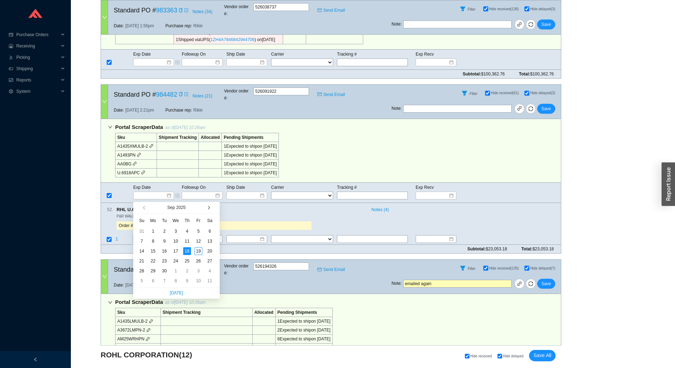
click at [208, 207] on span "button" at bounding box center [208, 208] width 4 height 4
type input "10/13/2025"
click at [154, 247] on div "13" at bounding box center [153, 251] width 8 height 8
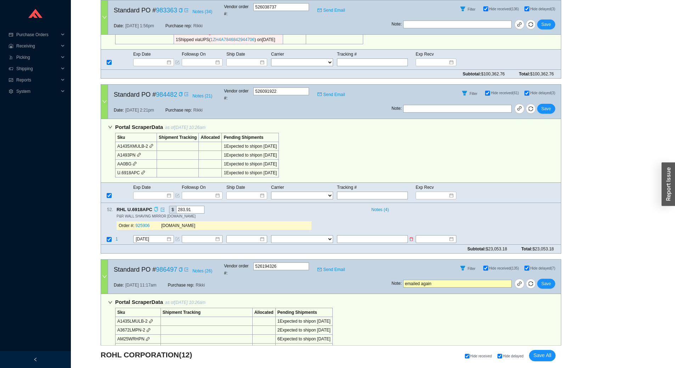
click at [115, 235] on td at bounding box center [108, 240] width 14 height 10
click at [116, 237] on span "1" at bounding box center [117, 239] width 2 height 5
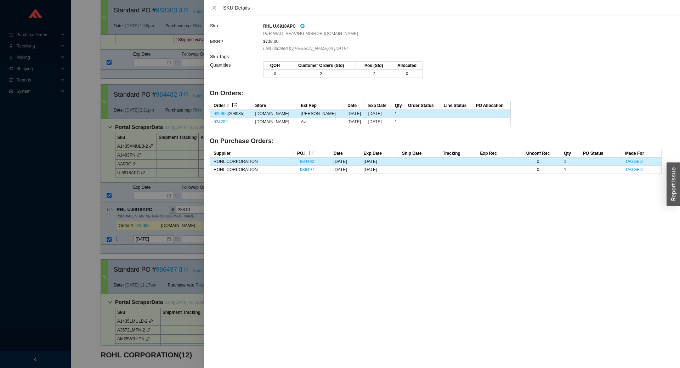
click at [235, 106] on icon "export" at bounding box center [234, 105] width 5 height 5
click at [213, 5] on icon "close" at bounding box center [214, 7] width 5 height 5
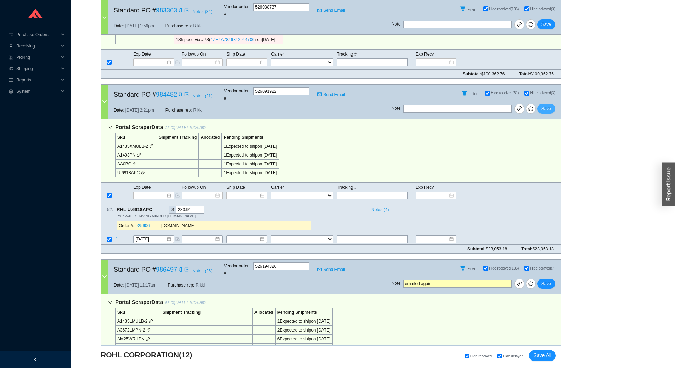
click at [548, 105] on span "Save" at bounding box center [547, 108] width 10 height 7
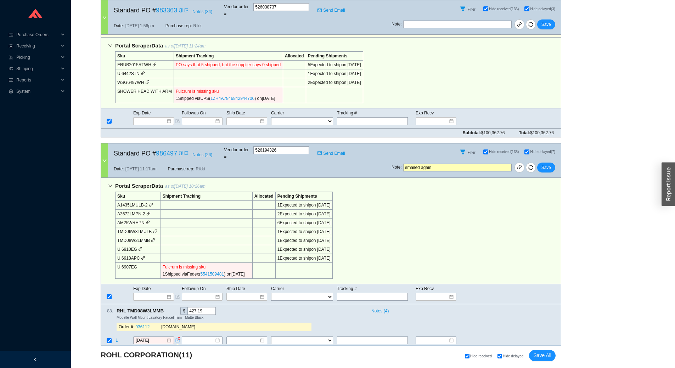
scroll to position [968, 0]
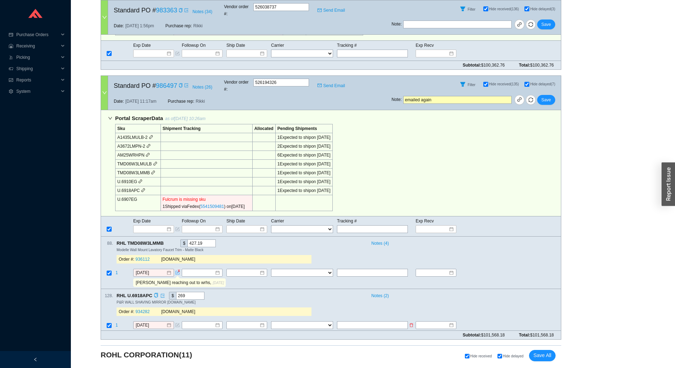
click at [156, 321] on td "[DATE]" at bounding box center [157, 326] width 49 height 10
click at [157, 322] on input "[DATE]" at bounding box center [151, 325] width 30 height 7
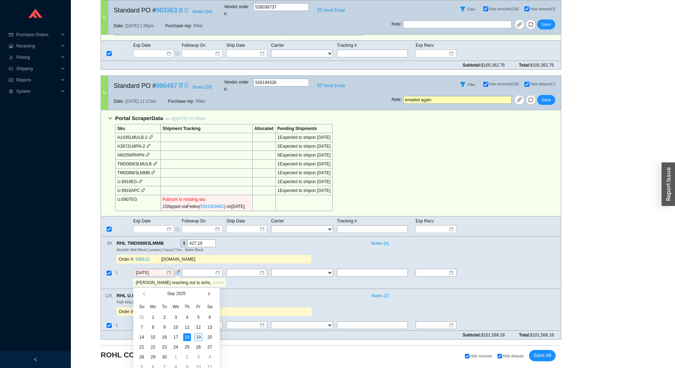
click at [211, 293] on button "button" at bounding box center [208, 293] width 7 height 11
type input "10/13/2025"
click at [152, 340] on div "13" at bounding box center [153, 337] width 8 height 8
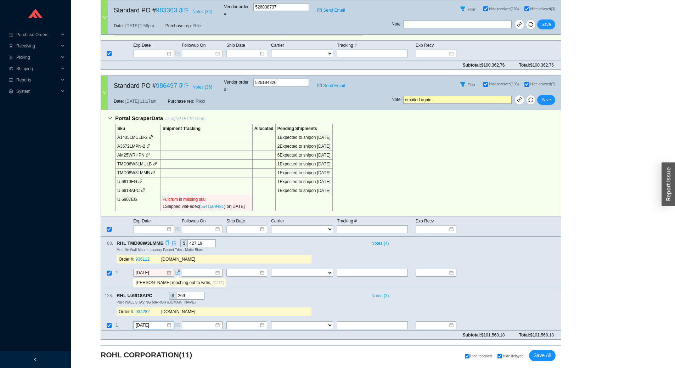
click at [169, 241] on icon "copy" at bounding box center [167, 243] width 5 height 5
click at [547, 95] on button "Save" at bounding box center [546, 100] width 18 height 10
click at [574, 38] on span "Yes" at bounding box center [572, 38] width 7 height 7
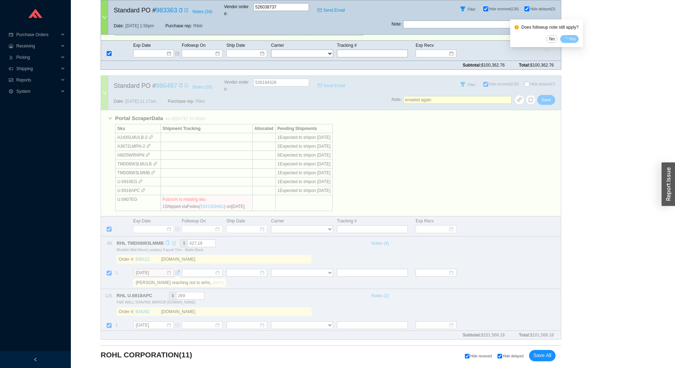
select select "2"
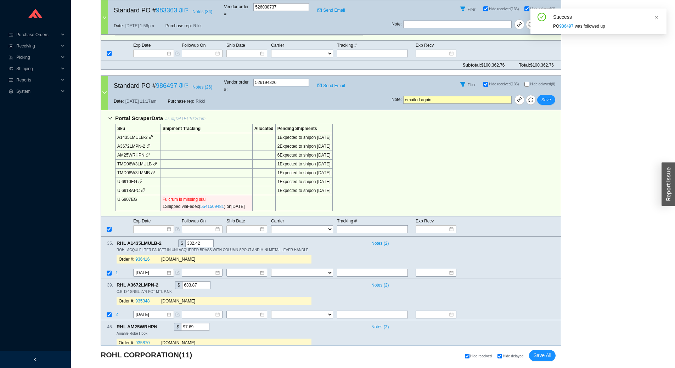
click at [526, 82] on input "Hide delayed (8)" at bounding box center [527, 84] width 5 height 5
checkbox input "true"
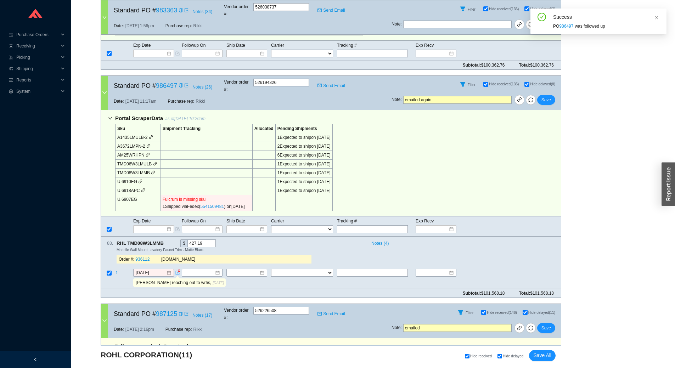
scroll to position [1003, 0]
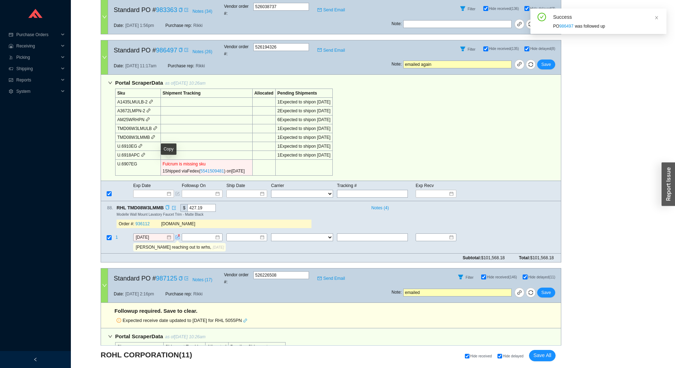
click at [169, 205] on icon "copy" at bounding box center [168, 207] width 4 height 5
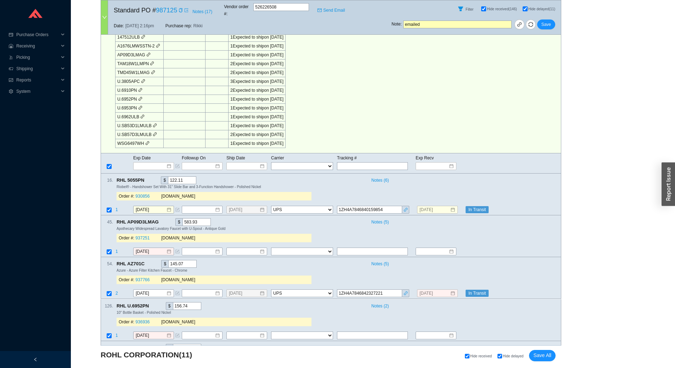
scroll to position [1322, 0]
click at [407, 207] on icon "link" at bounding box center [406, 209] width 4 height 4
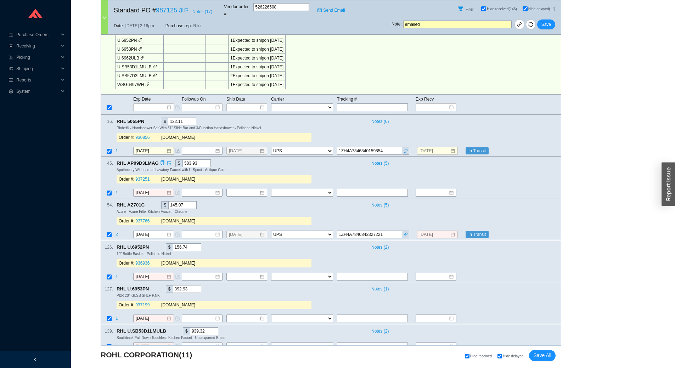
scroll to position [1393, 0]
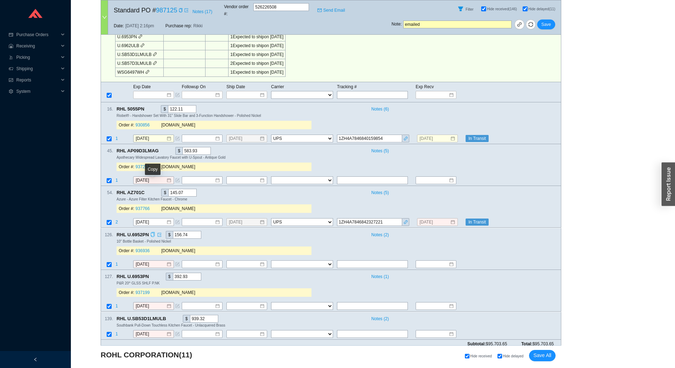
click at [152, 232] on icon "copy" at bounding box center [152, 234] width 5 height 5
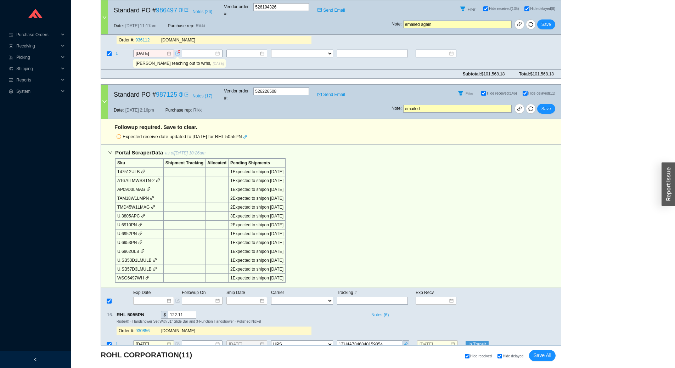
scroll to position [1394, 0]
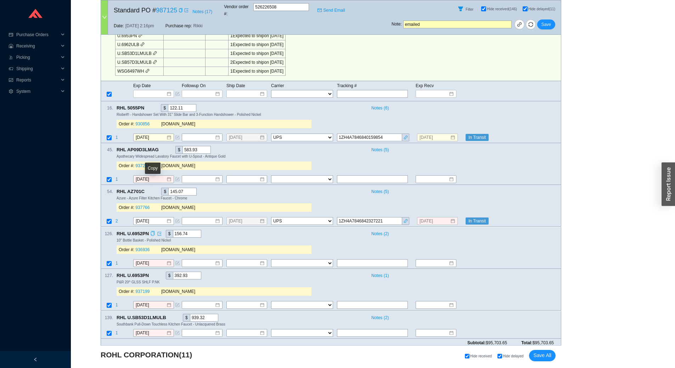
click at [150, 231] on icon "copy" at bounding box center [152, 233] width 5 height 5
click at [152, 273] on icon "copy" at bounding box center [152, 275] width 5 height 5
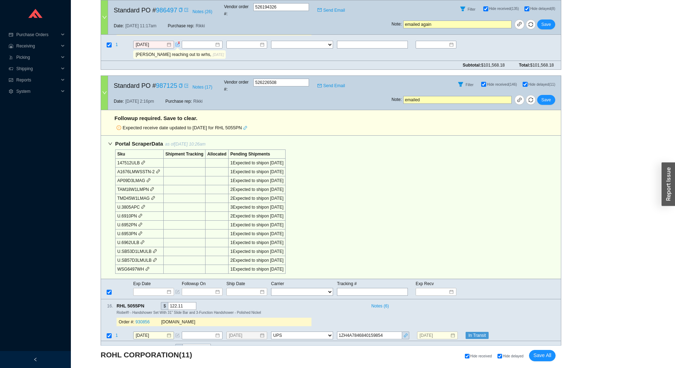
scroll to position [1436, 0]
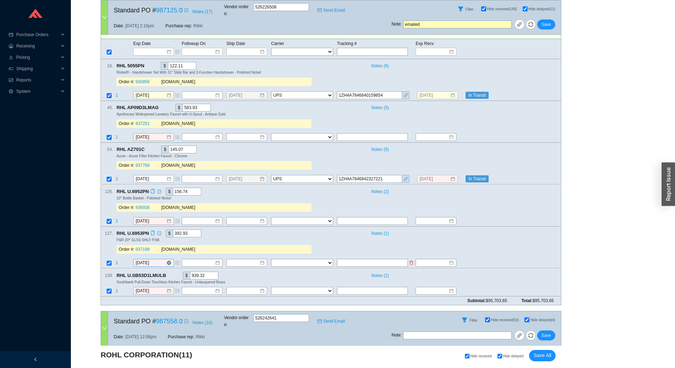
click at [161, 260] on input "[DATE]" at bounding box center [151, 263] width 30 height 7
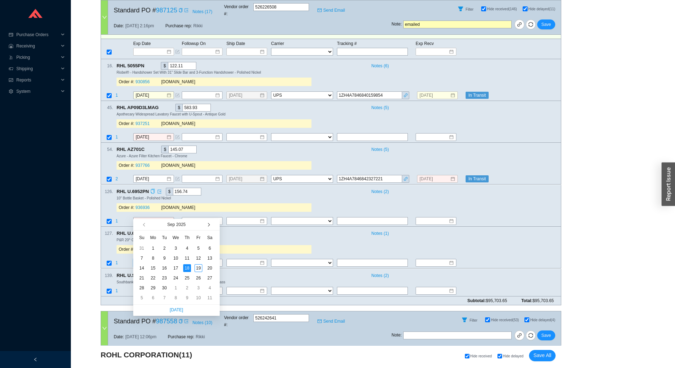
click at [210, 225] on span "button" at bounding box center [208, 225] width 4 height 4
type input "1/5/2026"
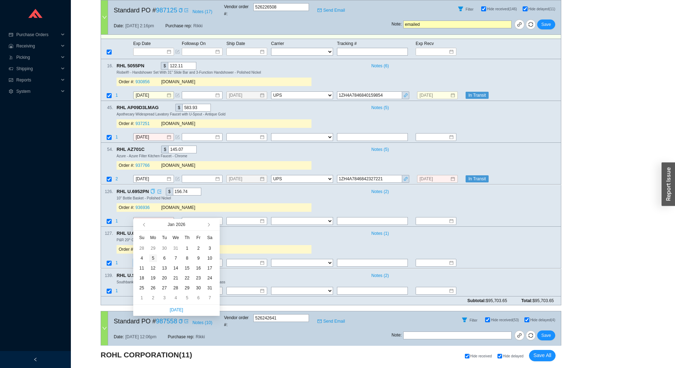
click at [155, 259] on div "5" at bounding box center [153, 258] width 8 height 8
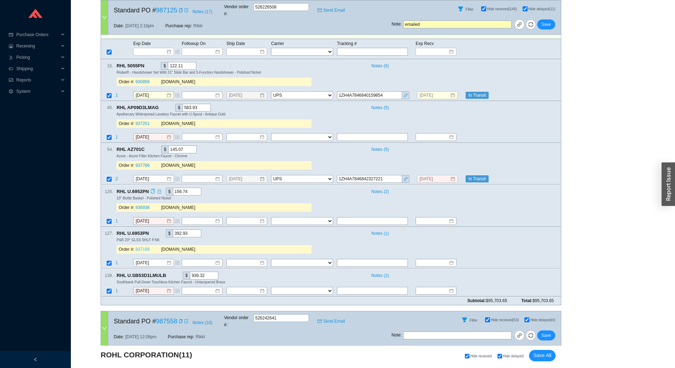
click at [145, 247] on link "937199" at bounding box center [142, 249] width 14 height 5
click at [115, 259] on td "1" at bounding box center [124, 264] width 18 height 10
click at [116, 261] on span "1" at bounding box center [117, 263] width 2 height 5
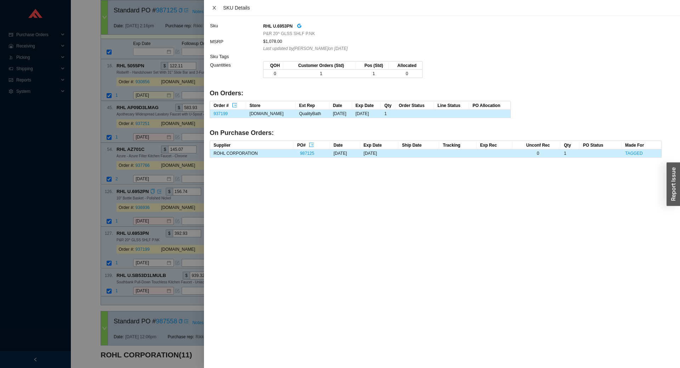
click at [212, 6] on icon "close" at bounding box center [214, 7] width 5 height 5
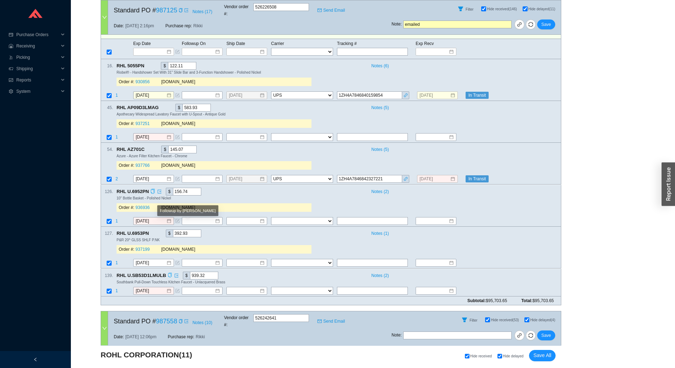
click at [168, 273] on icon "copy" at bounding box center [170, 275] width 5 height 5
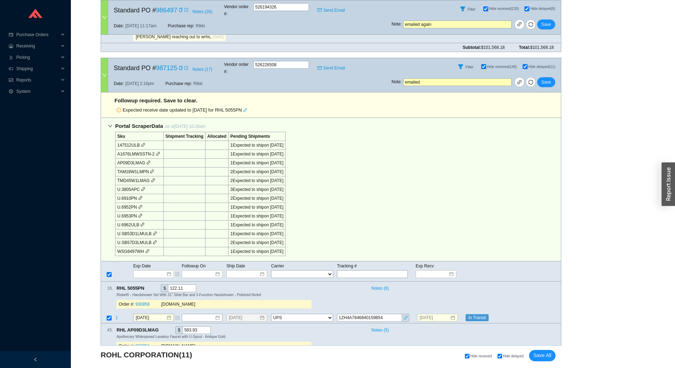
scroll to position [1478, 0]
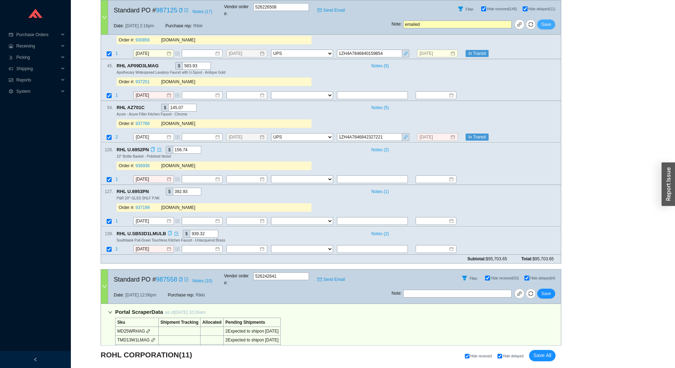
click at [549, 21] on span "Save" at bounding box center [547, 24] width 10 height 7
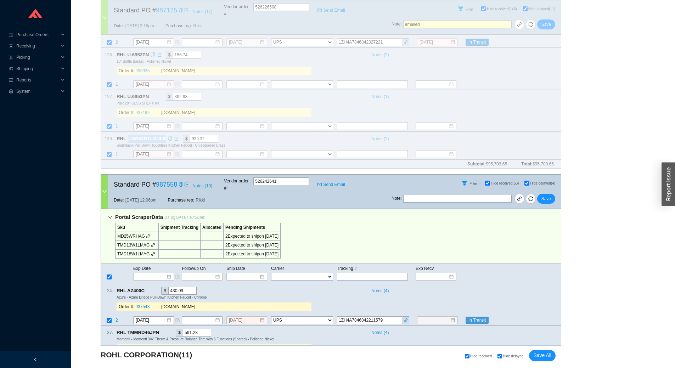
scroll to position [1625, 0]
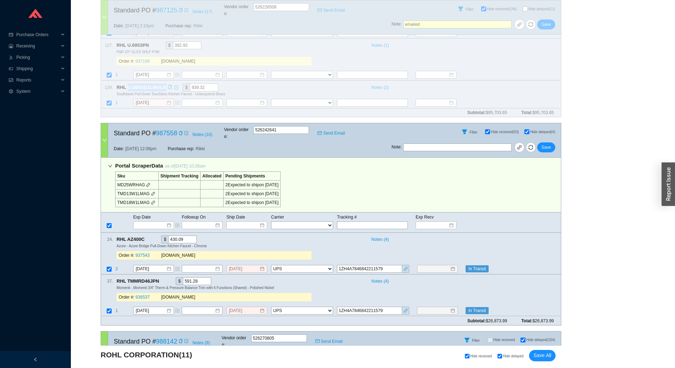
checkbox input "false"
select select "2"
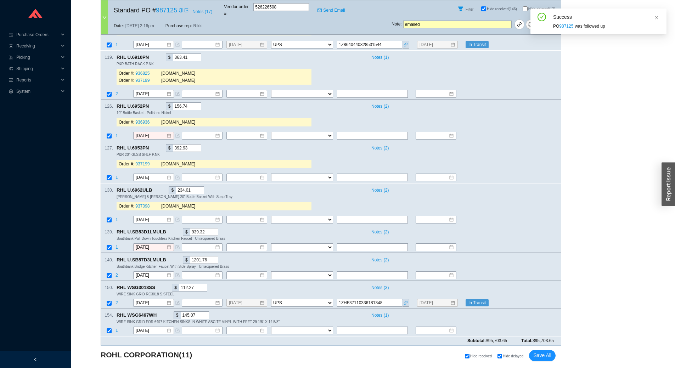
click at [104, 9] on div at bounding box center [104, 17] width 7 height 34
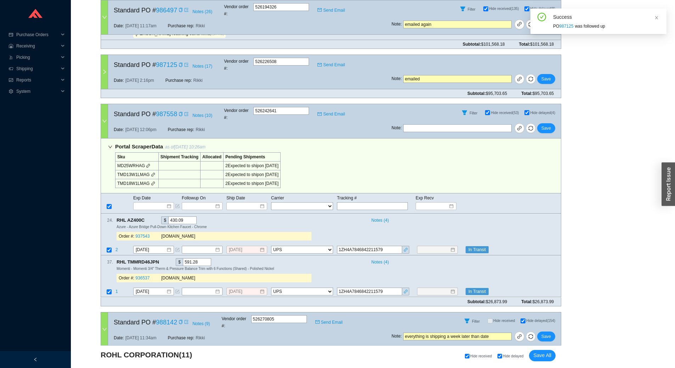
scroll to position [1218, 0]
click at [406, 247] on icon "link" at bounding box center [406, 249] width 4 height 4
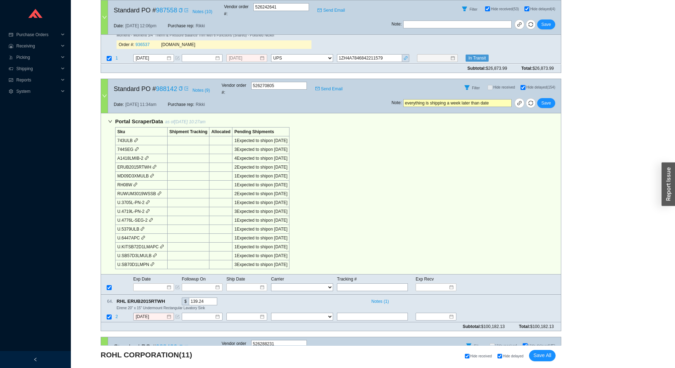
scroll to position [1430, 0]
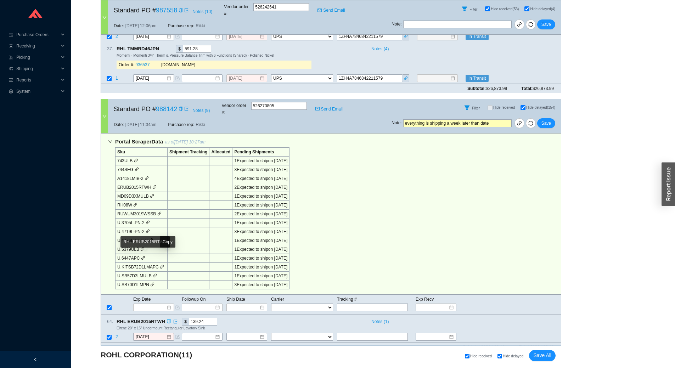
click at [167, 319] on icon "copy" at bounding box center [169, 321] width 5 height 5
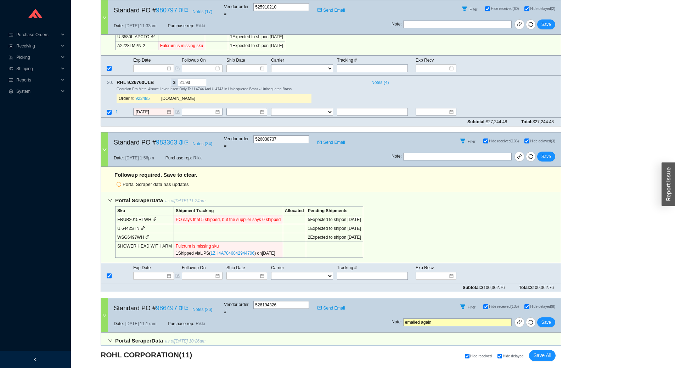
scroll to position [1370, 0]
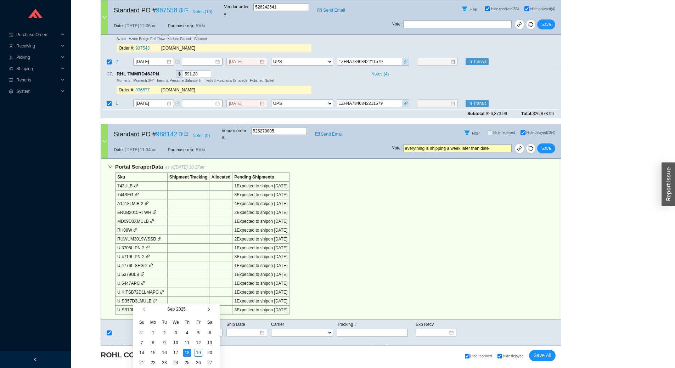
click at [207, 309] on button "button" at bounding box center [208, 309] width 7 height 11
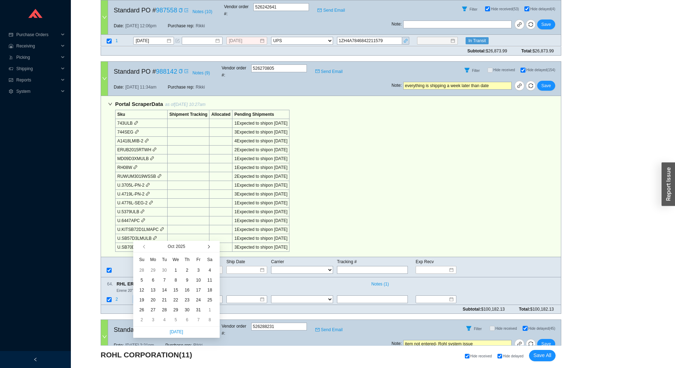
scroll to position [1476, 0]
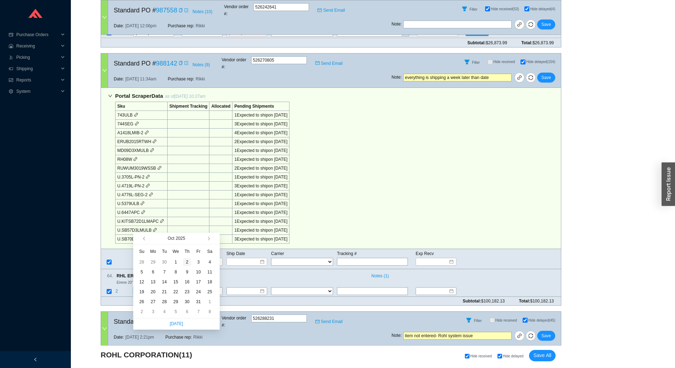
type input "10/2/2025"
click at [187, 260] on div "2" at bounding box center [187, 262] width 8 height 8
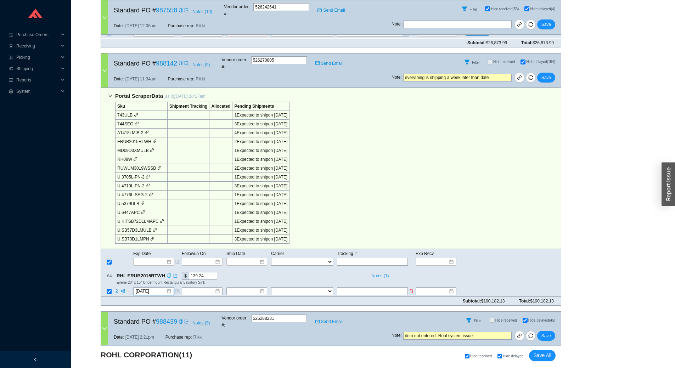
click at [116, 289] on span "2" at bounding box center [118, 291] width 4 height 5
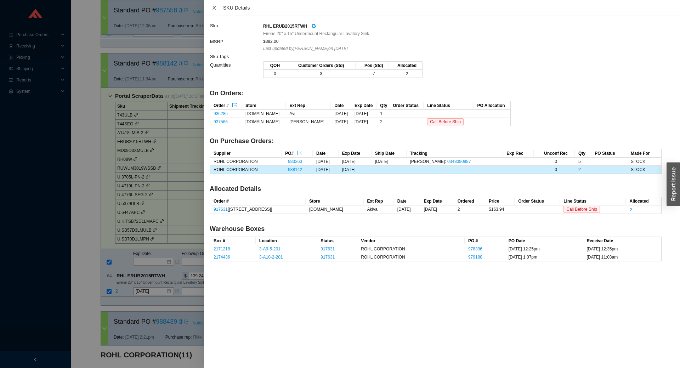
click at [210, 9] on button "Close" at bounding box center [214, 8] width 9 height 6
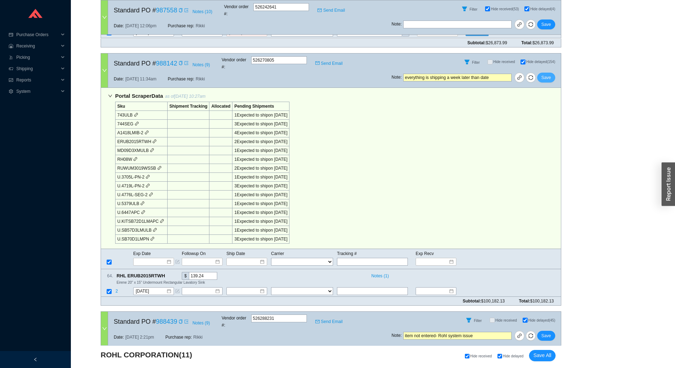
click at [549, 74] on span "Save" at bounding box center [547, 77] width 10 height 7
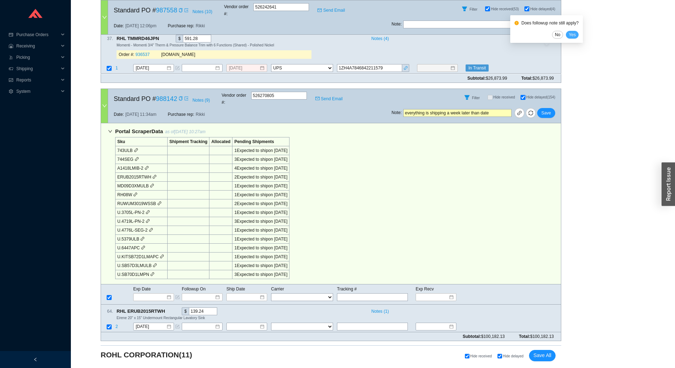
click at [571, 35] on span "Yes" at bounding box center [572, 34] width 7 height 7
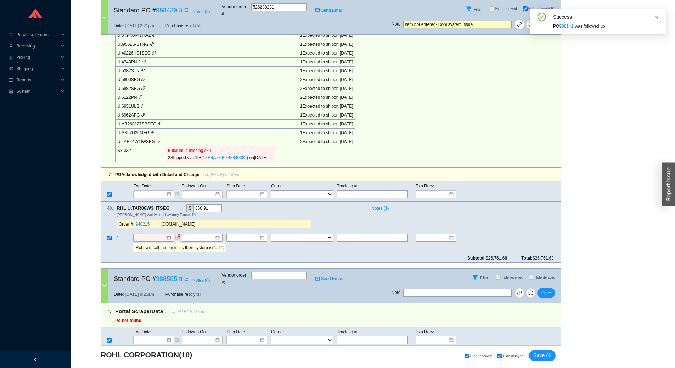
scroll to position [1796, 0]
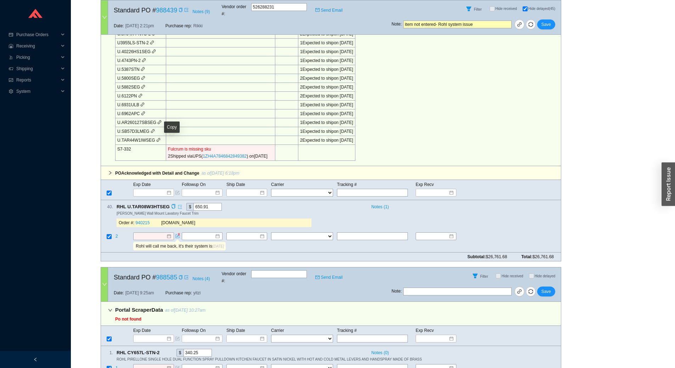
click at [176, 203] on link at bounding box center [179, 206] width 6 height 7
click at [171, 204] on icon "copy" at bounding box center [173, 206] width 5 height 5
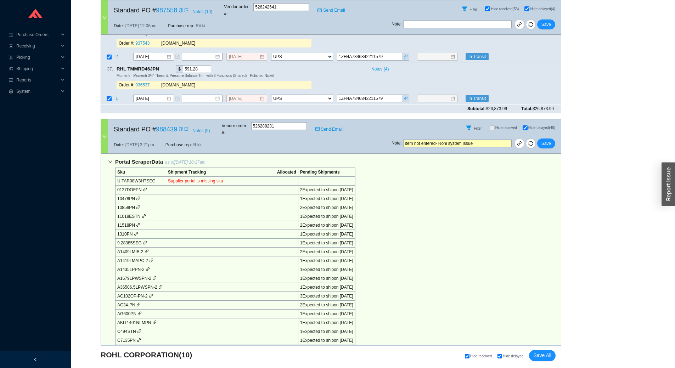
scroll to position [1371, 0]
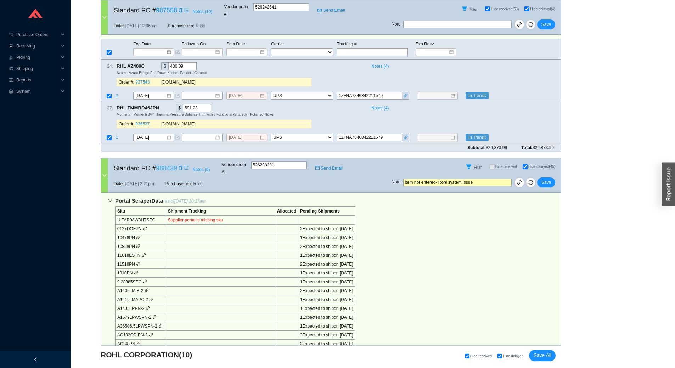
click at [170, 165] on link "988439" at bounding box center [166, 168] width 21 height 7
click at [147, 215] on td "U.TAR08W3HTSEG" at bounding box center [141, 219] width 51 height 9
copy td "U.TAR08W3HTSEG"
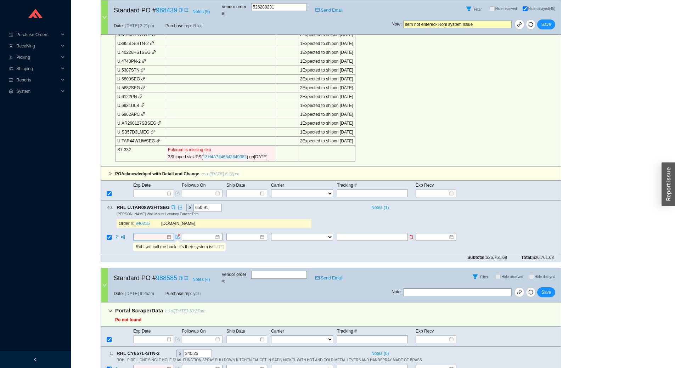
scroll to position [1796, 0]
click at [180, 275] on icon "copy" at bounding box center [181, 277] width 4 height 4
click at [111, 308] on icon "down" at bounding box center [110, 310] width 4 height 4
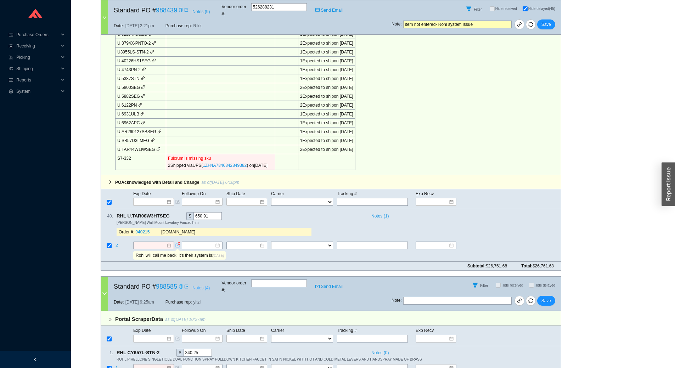
click at [202, 285] on span "Notes ( 4 )" at bounding box center [200, 288] width 17 height 7
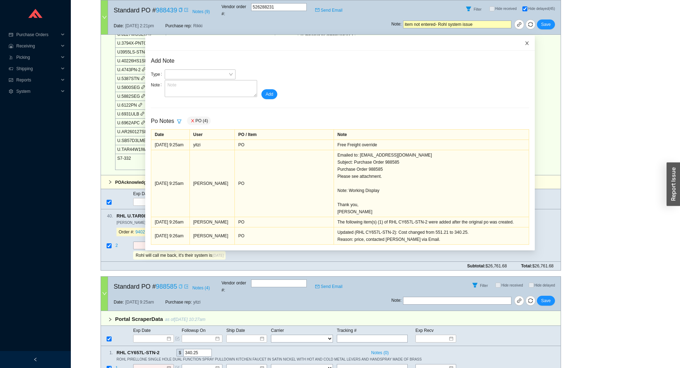
click at [521, 46] on span "Close" at bounding box center [528, 43] width 16 height 16
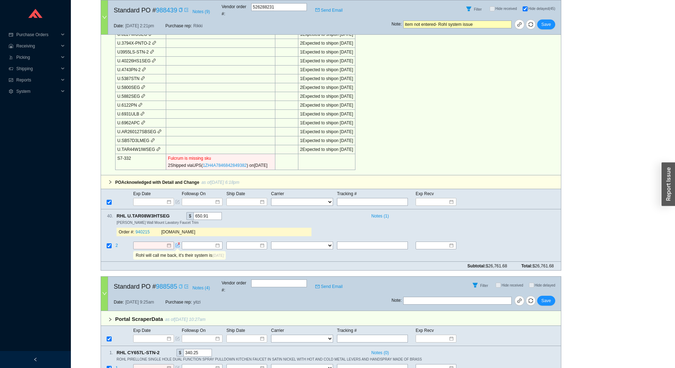
click at [451, 297] on input "text" at bounding box center [457, 301] width 108 height 8
type input "HOME AND STONE"
click at [545, 294] on div "Note : HOME AND STONE Save" at bounding box center [476, 302] width 169 height 17
click at [546, 297] on span "Save" at bounding box center [547, 300] width 10 height 7
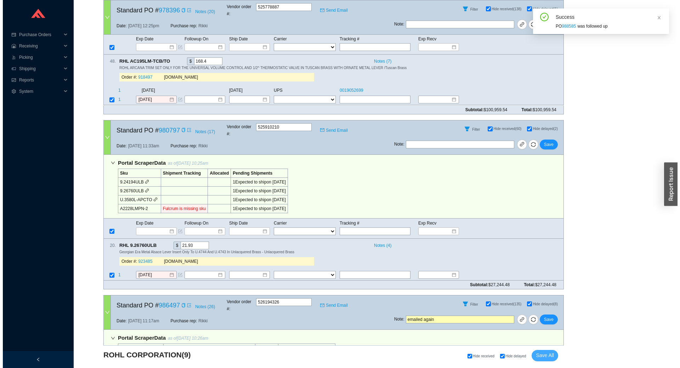
scroll to position [0, 0]
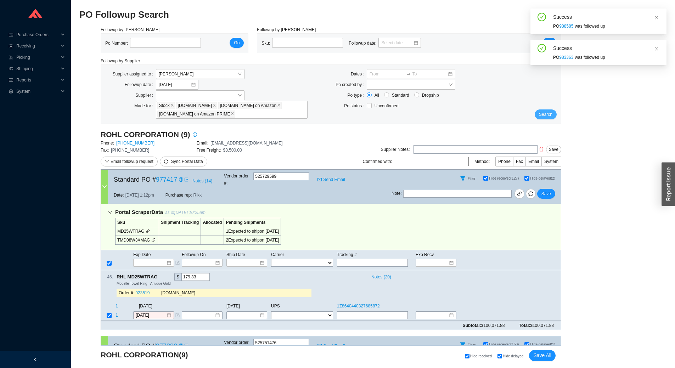
click at [540, 117] on span "Search" at bounding box center [545, 114] width 13 height 7
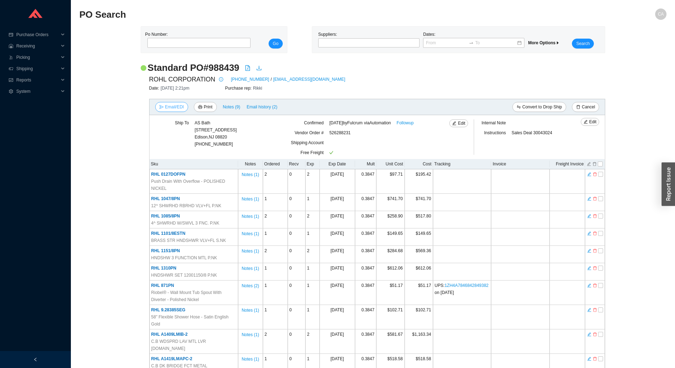
click at [174, 108] on span "Email/EDI" at bounding box center [174, 106] width 19 height 7
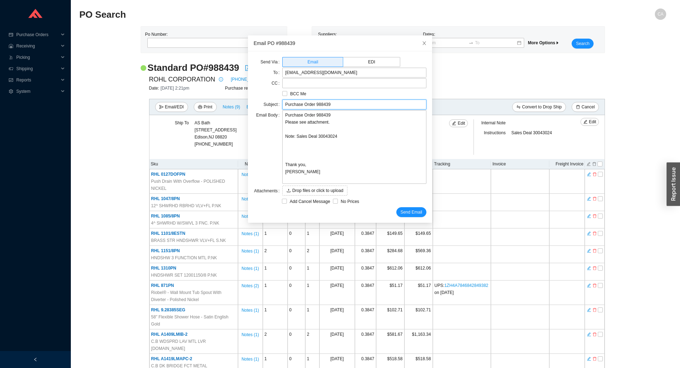
click at [282, 103] on input "Purchase Order 988439" at bounding box center [354, 105] width 144 height 10
type input "Regarding Purchase Order 988439"
drag, startPoint x: 327, startPoint y: 122, endPoint x: 273, endPoint y: 123, distance: 54.2
click at [273, 123] on div "Email Body Purchase Order 988439 Please see attachment. Note: Sales Deal 300430…" at bounding box center [340, 147] width 173 height 75
type textarea "Purchase Order 988439 D Note: Sales Deal 30043024 Thank you, [PERSON_NAME]"
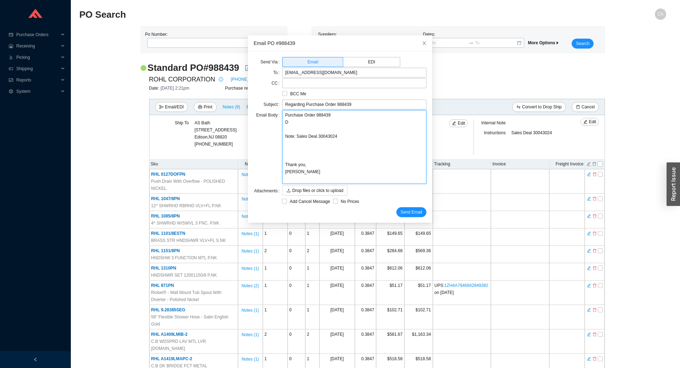
type textarea "Purchase Order 988439 DO Note: Sales Deal 30043024 Thank you, [PERSON_NAME]"
type textarea "Purchase Order 988439 DO N Note: Sales Deal 30043024 Thank you, [PERSON_NAME]"
type textarea "Purchase Order 988439 DO NO Note: Sales Deal 30043024 Thank you, [PERSON_NAME]"
type textarea "Purchase Order 988439 DO NOT Note: Sales Deal 30043024 Thank you, [PERSON_NAME]"
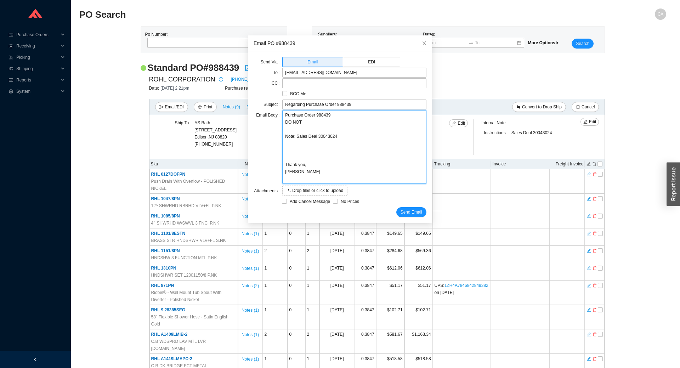
type textarea "Purchase Order 988439 DO NOT Note: Sales Deal 30043024 Thank you, [PERSON_NAME]"
type textarea "Purchase Order 988439 DO NOT D Note: Sales Deal 30043024 Thank you, [PERSON_NAM…"
type textarea "Purchase Order 988439 DO NOT DU Note: Sales Deal 30043024 Thank you, [PERSON_NA…"
type textarea "Purchase Order 988439 DO NOT DUP Note: Sales Deal 30043024 Thank you, [PERSON_N…"
type textarea "Purchase Order 988439 DO NOT DUPL Note: Sales Deal 30043024 Thank you, [PERSON_…"
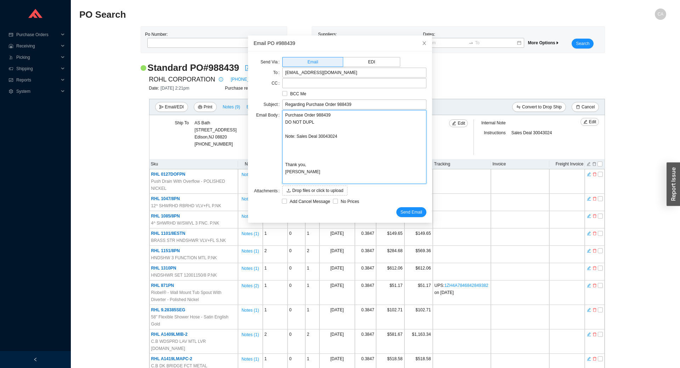
type textarea "Purchase Order 988439 DO NOT DUPLI Note: Sales Deal 30043024 Thank you, [PERSON…"
type textarea "Purchase Order 988439 DO NOT DUPLIC Note: Sales Deal 30043024 Thank you, [PERSO…"
type textarea "Purchase Order 988439 DO NOT DUPLICA Note: Sales Deal 30043024 Thank you, [PERS…"
type textarea "Purchase Order 988439 DO NOT DUPLICAT Note: Sales Deal 30043024 Thank you, [PER…"
type textarea "Purchase Order 988439 DO NOT DUPLICATE Note: Sales Deal 30043024 Thank you, [PE…"
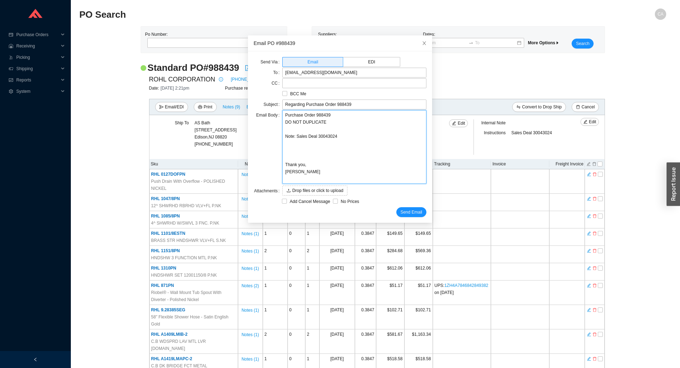
type textarea "Purchase Order 988439 DO NOT DUPLICATE! Note: Sales Deal 30043024 Thank you, [P…"
click at [333, 134] on textarea "Purchase Order 988439 DO NOT DUPLICATE! Note: Sales Deal 30043024 Thank you, [P…" at bounding box center [354, 147] width 144 height 74
type textarea "Purchase Order 988439 DO NOT DUPLICATE! Note: Sales Deal 30043024 Thank you, [P…"
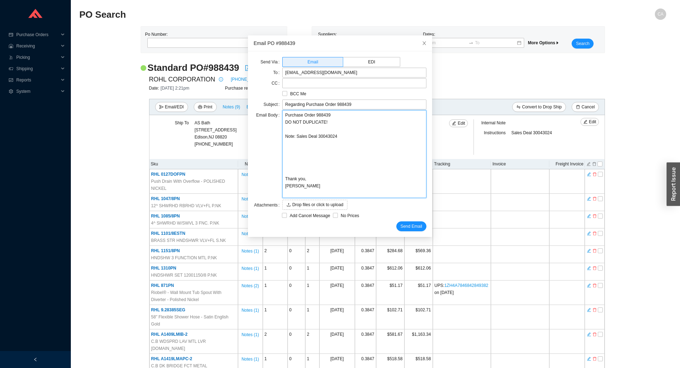
type textarea "Purchase Order 988439 DO NOT DUPLICATE! Note: Sales Deal 30043024 I Thank you, …"
type textarea "Purchase Order 988439 DO NOT DUPLICATE! Note: Sales Deal 30043024 I S Thank you…"
type textarea "Purchase Order 988439 DO NOT DUPLICATE! Note: Sales Deal 30043024 I SE Thank yo…"
type textarea "Purchase Order 988439 DO NOT DUPLICATE! Note: Sales Deal 30043024 I SEE Thank y…"
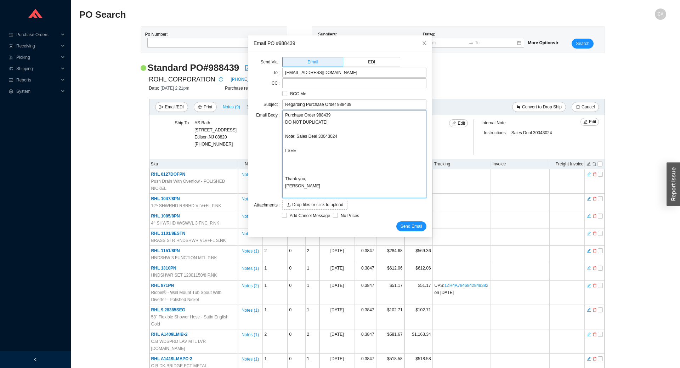
type textarea "Purchase Order 988439 DO NOT DUPLICATE! Note: Sales Deal 30043024 I SEE Thank y…"
type textarea "Purchase Order 988439 DO NOT DUPLICATE! Note: Sales Deal 30043024 I SEE I Thank…"
type textarea "Purchase Order 988439 DO NOT DUPLICATE! Note: Sales Deal 30043024 I SEE IT Than…"
type textarea "Purchase Order 988439 DO NOT DUPLICATE! Note: Sales Deal 30043024 I SEE ITE Tha…"
type textarea "Purchase Order 988439 DO NOT DUPLICATE! Note: Sales Deal 30043024 I SEE ITEM Th…"
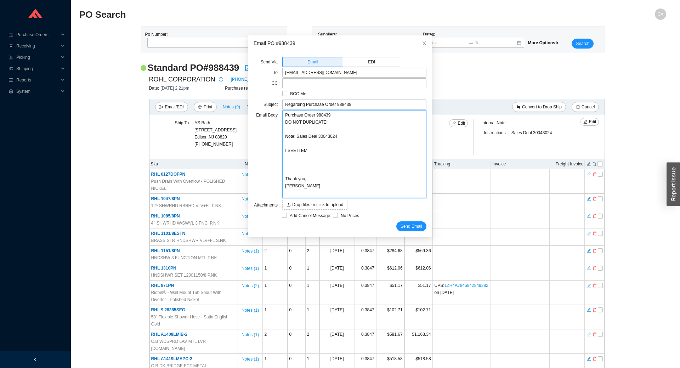
type textarea "Purchase Order 988439 DO NOT DUPLICATE! Note: Sales Deal 30043024 I SEE ITEM Th…"
paste textarea "U.TAR08W3HTSEG"
type textarea "Purchase Order 988439 DO NOT DUPLICATE! Note: Sales Deal 30043024 I SEE ITEM U.…"
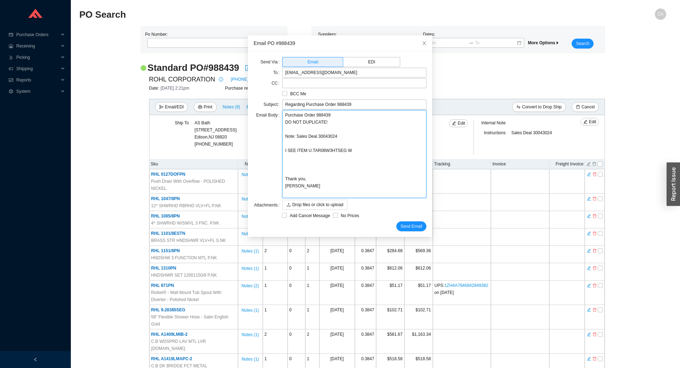
type textarea "Purchase Order 988439 DO NOT DUPLICATE! Note: Sales Deal 30043024 I SEE ITEM U.…"
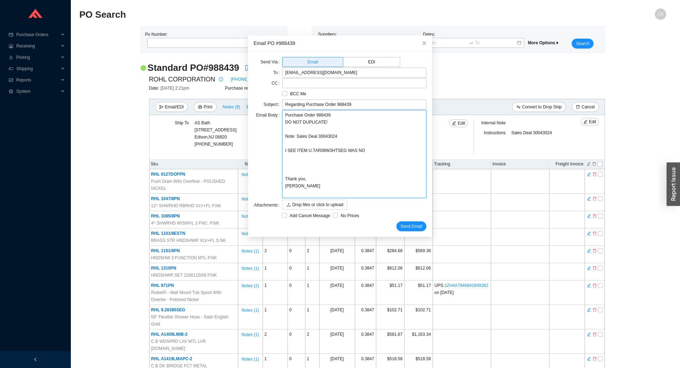
type textarea "Purchase Order 988439 DO NOT DUPLICATE! Note: Sales Deal 30043024 I SEE ITEM U.…"
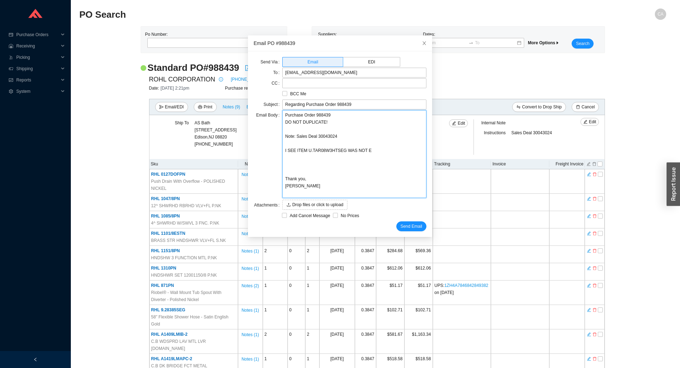
type textarea "Purchase Order 988439 DO NOT DUPLICATE! Note: Sales Deal 30043024 I SEE ITEM U.…"
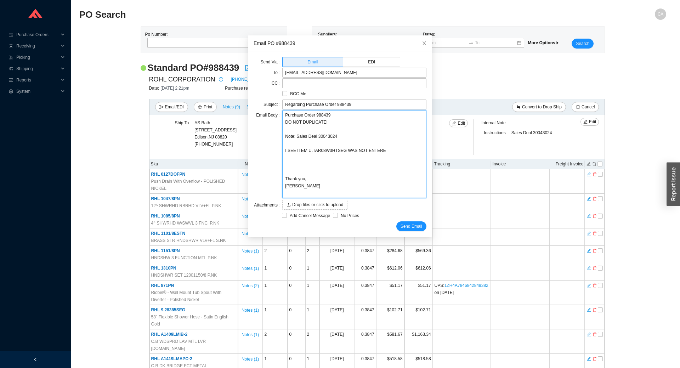
type textarea "Purchase Order 988439 DO NOT DUPLICATE! Note: Sales Deal 30043024 I SEE ITEM U.…"
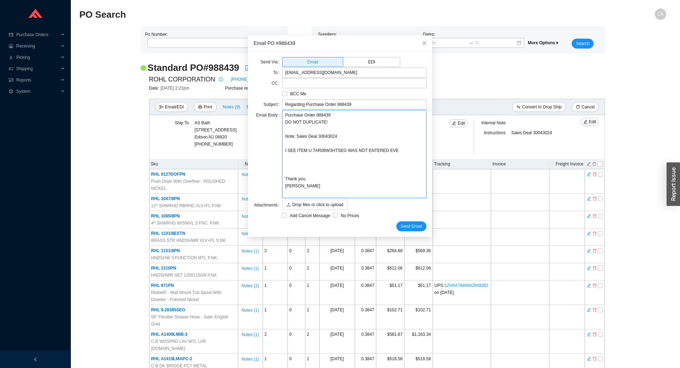
type textarea "Purchase Order 988439 DO NOT DUPLICATE! Note: Sales Deal 30043024 I SEE ITEM U.…"
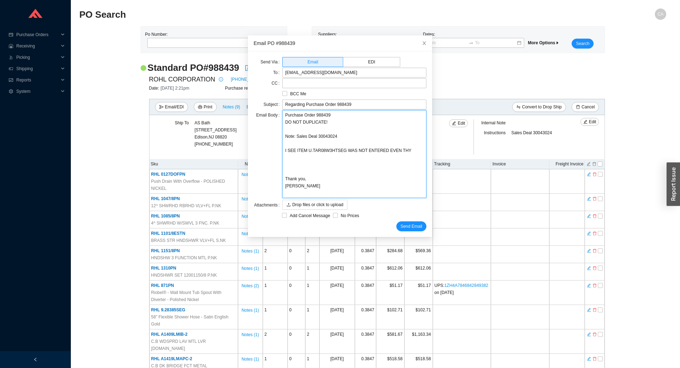
type textarea "Purchase Order 988439 DO NOT DUPLICATE! Note: Sales Deal 30043024 I SEE ITEM U.…"
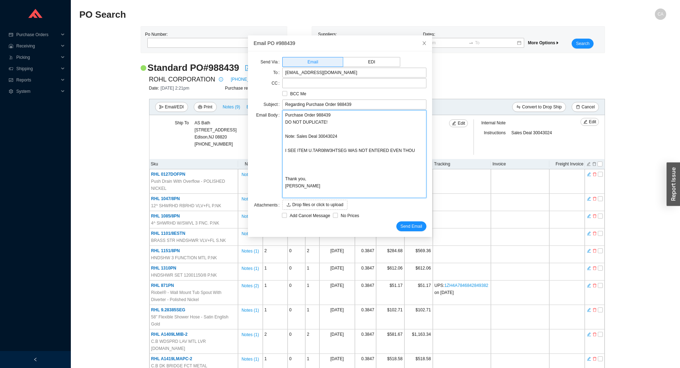
type textarea "Purchase Order 988439 DO NOT DUPLICATE! Note: Sales Deal 30043024 I SEE ITEM U.…"
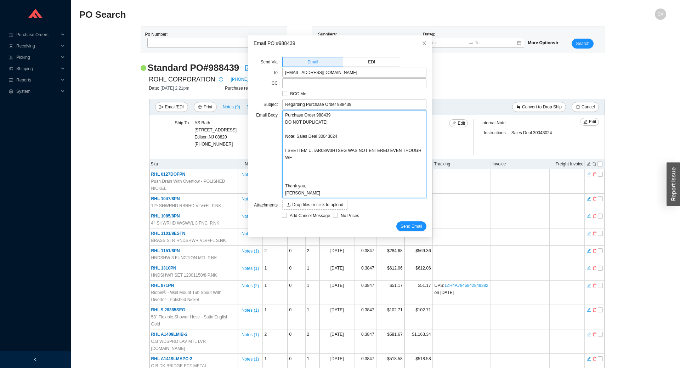
type textarea "Purchase Order 988439 DO NOT DUPLICATE! Note: Sales Deal 30043024 I SEE ITEM U.…"
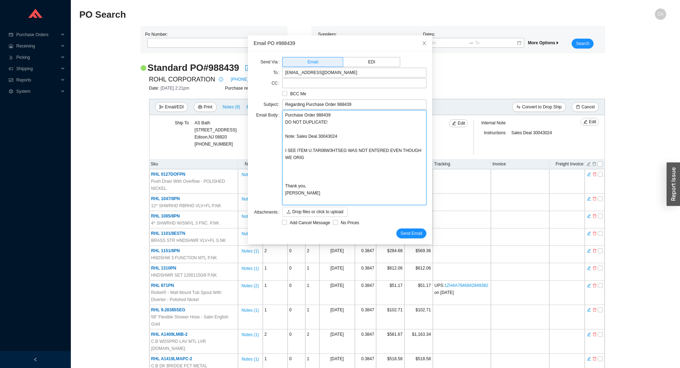
type textarea "Purchase Order 988439 DO NOT DUPLICATE! Note: Sales Deal 30043024 I SEE ITEM U.…"
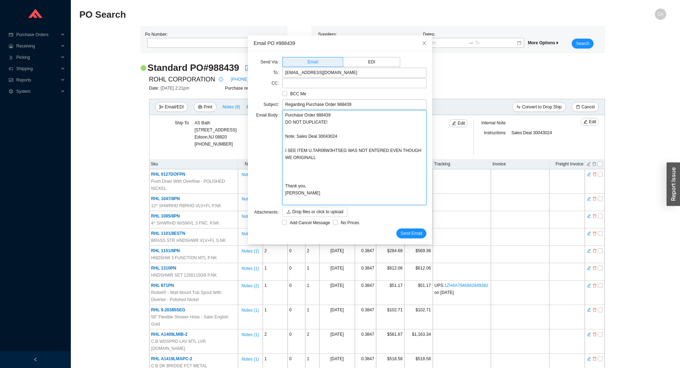
type textarea "Purchase Order 988439 DO NOT DUPLICATE! Note: Sales Deal 30043024 I SEE ITEM U.…"
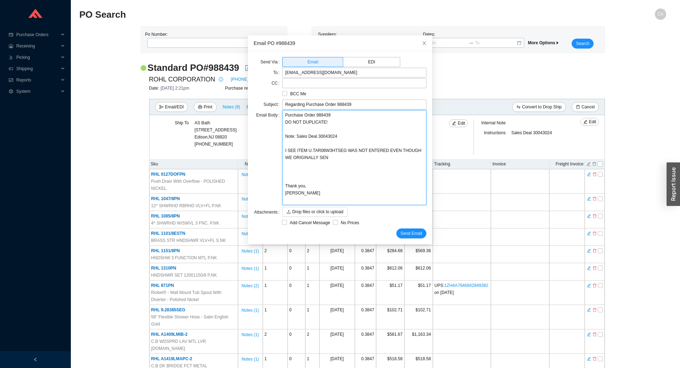
type textarea "Purchase Order 988439 DO NOT DUPLICATE! Note: Sales Deal 30043024 I SEE ITEM U.…"
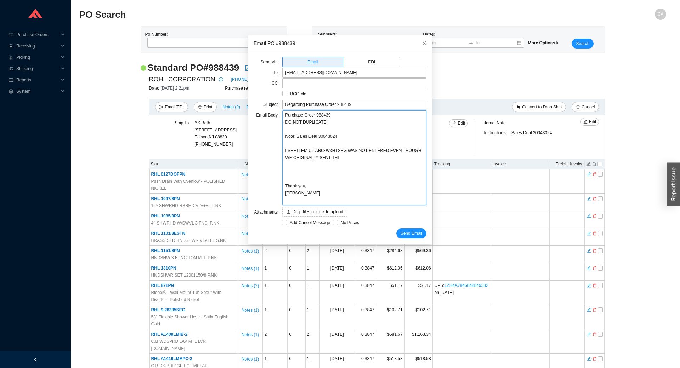
type textarea "Purchase Order 988439 DO NOT DUPLICATE! Note: Sales Deal 30043024 I SEE ITEM U.…"
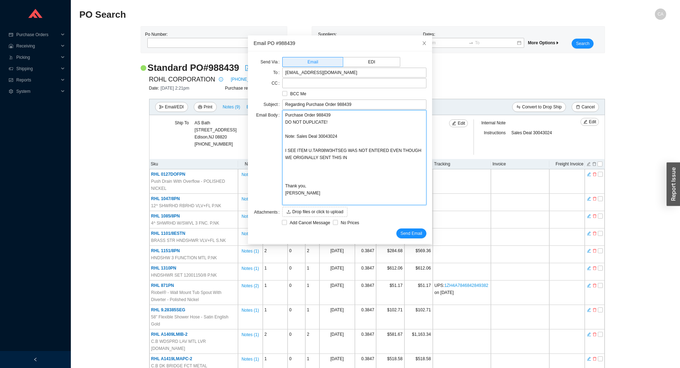
type textarea "Purchase Order 988439 DO NOT DUPLICATE! Note: Sales Deal 30043024 I SEE ITEM U.…"
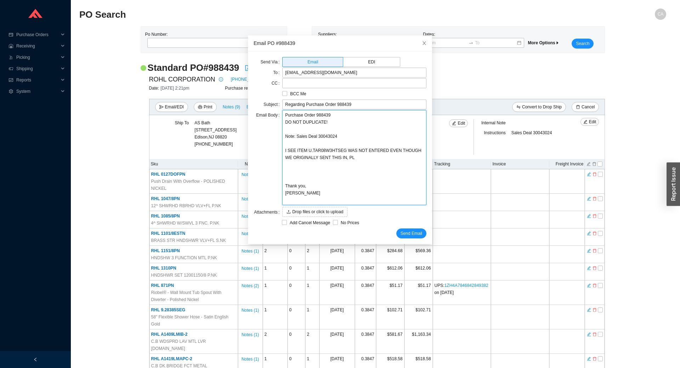
type textarea "Purchase Order 988439 DO NOT DUPLICATE! Note: Sales Deal 30043024 I SEE ITEM U.…"
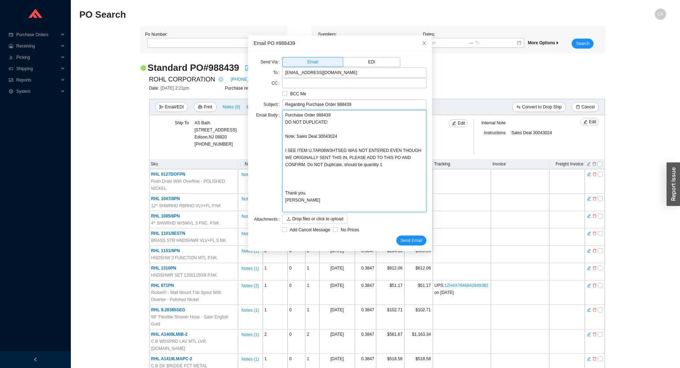
drag, startPoint x: 367, startPoint y: 166, endPoint x: 362, endPoint y: 167, distance: 5.0
click at [362, 167] on textarea "Purchase Order 988439 DO NOT DUPLICATE! Note: Sales Deal 30043024 I SEE ITEM U.…" at bounding box center [354, 161] width 144 height 102
click at [401, 238] on span "Send Email" at bounding box center [412, 240] width 22 height 7
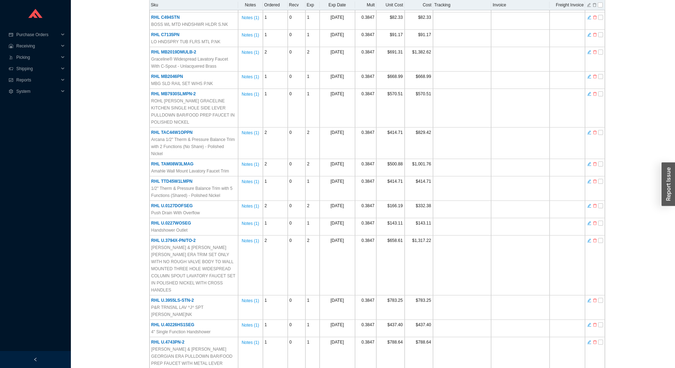
scroll to position [709, 0]
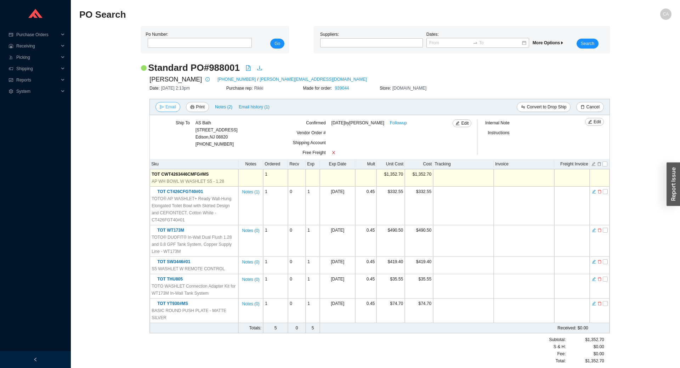
click at [168, 106] on span "Email" at bounding box center [171, 106] width 11 height 7
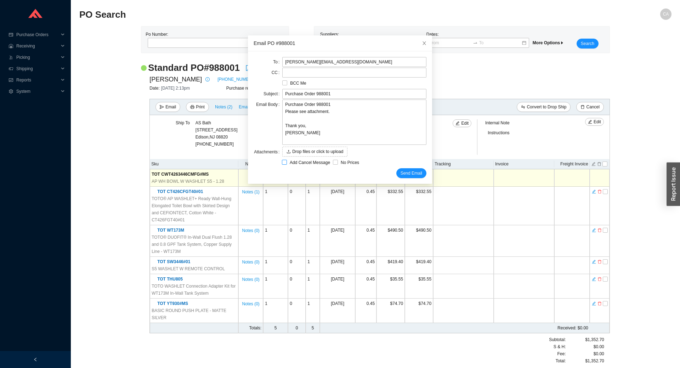
click at [292, 166] on span "Add Cancel Message" at bounding box center [310, 162] width 46 height 7
click at [287, 165] on input "Add Cancel Message" at bounding box center [284, 162] width 5 height 5
checkbox input "true"
type input "Purchase Order 988001 - PLEASE CANCEL"
type textarea "Please cancel and confirm via email. Thank you, [PERSON_NAME]"
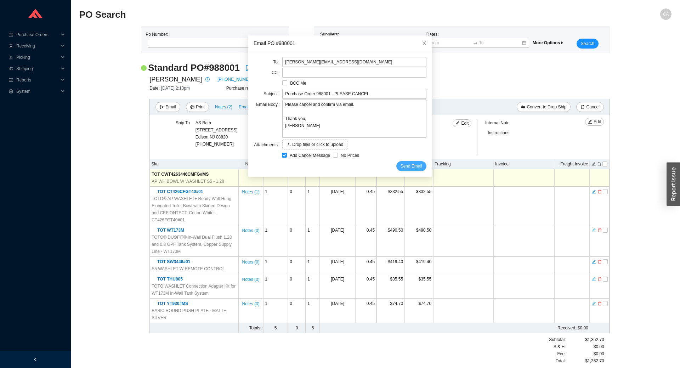
click at [406, 164] on span "Send Email" at bounding box center [412, 166] width 22 height 7
